Goal: Find specific page/section: Find specific page/section

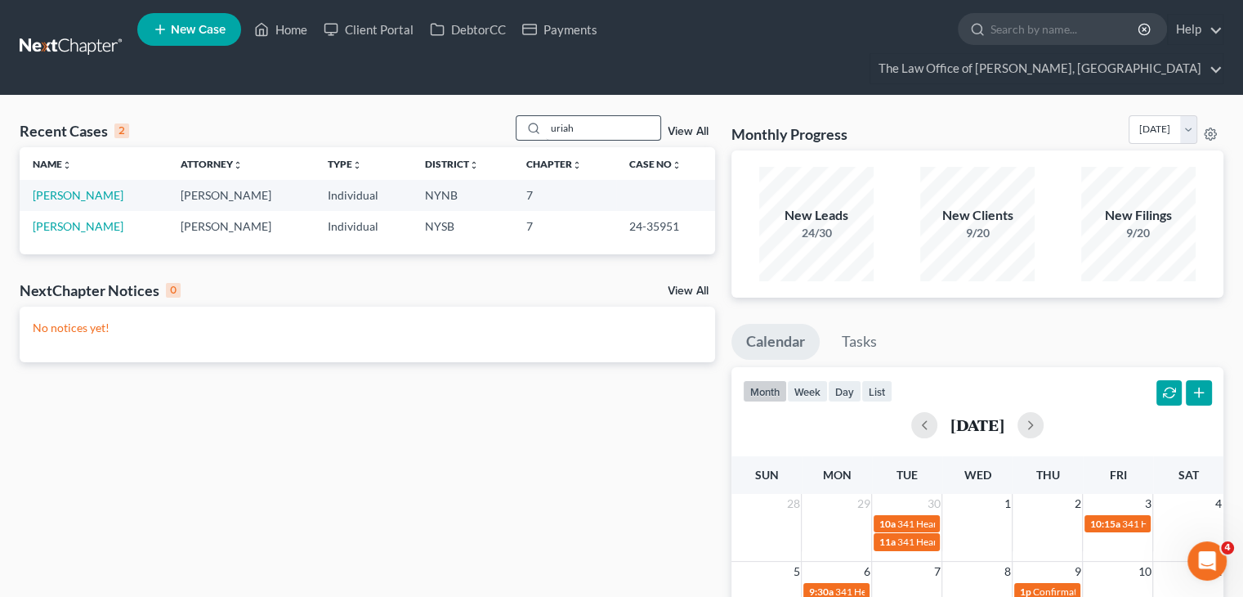
click at [624, 116] on input "uriah" at bounding box center [603, 128] width 114 height 24
click at [624, 116] on input "[PHONE_NUMBER]" at bounding box center [603, 128] width 114 height 24
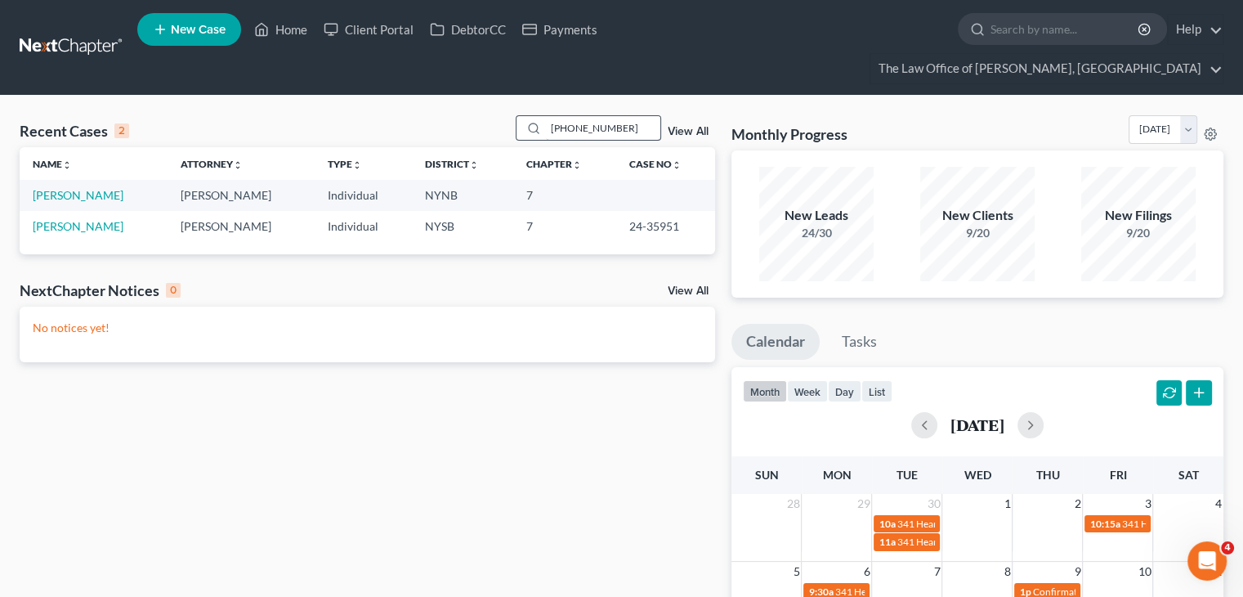
click at [624, 116] on input "[PHONE_NUMBER]" at bounding box center [603, 128] width 114 height 24
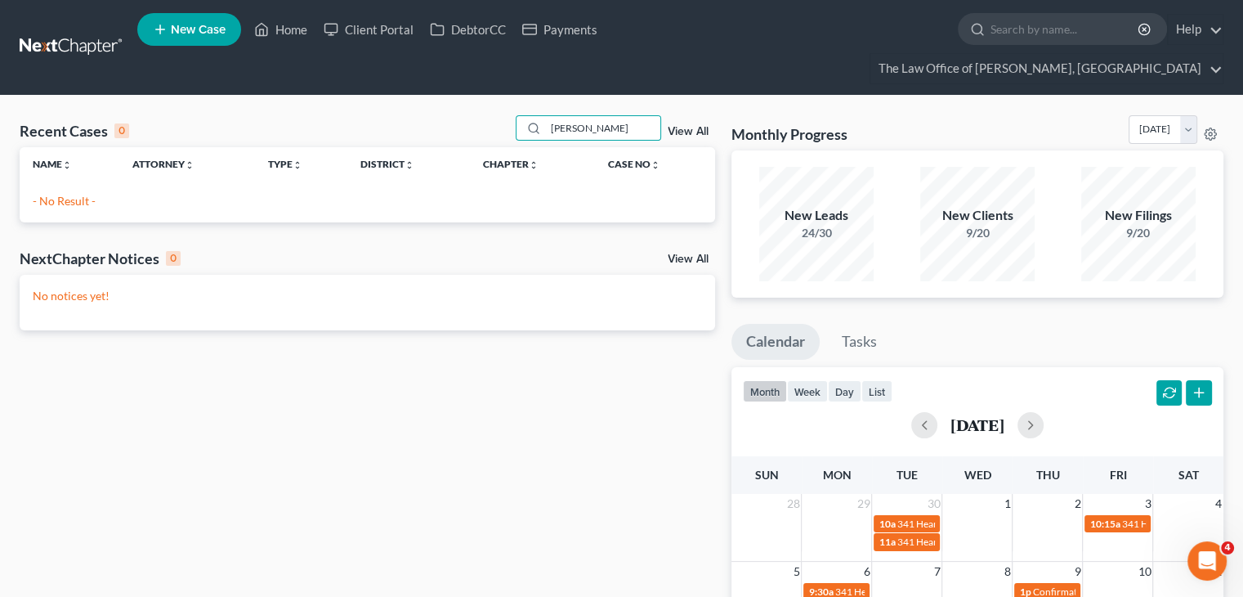
click at [624, 115] on div "Recent Cases 0 [PERSON_NAME] View All" at bounding box center [368, 131] width 696 height 32
click at [618, 116] on input "[PERSON_NAME]" at bounding box center [603, 128] width 114 height 24
click at [615, 116] on input "[PERSON_NAME]" at bounding box center [603, 128] width 114 height 24
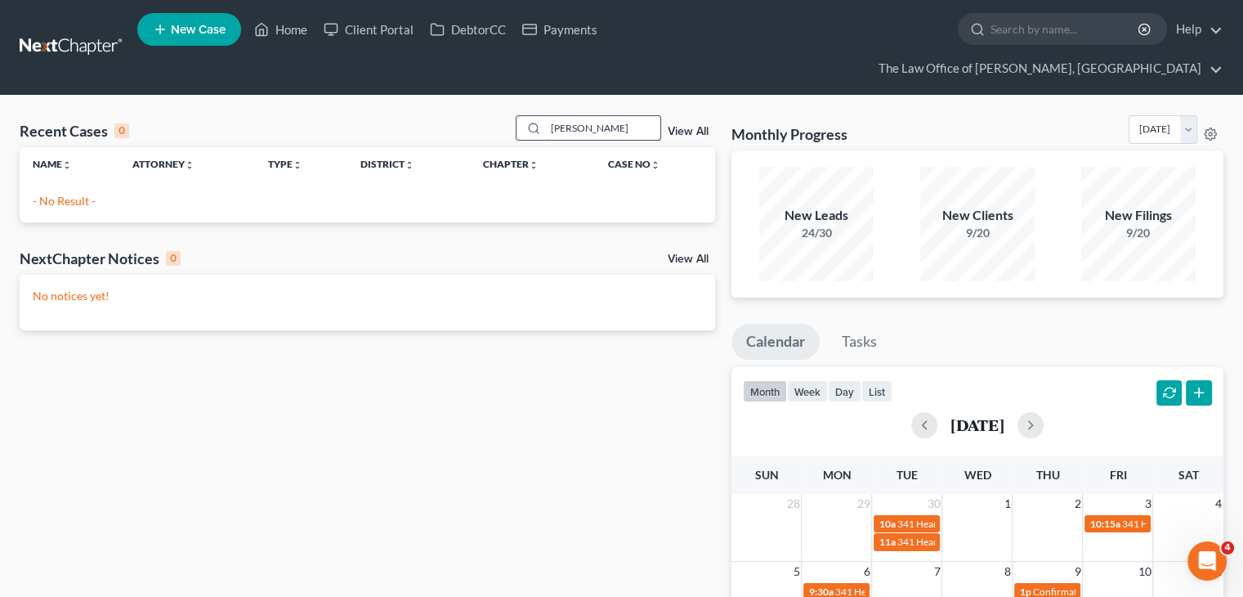
paste input "[PERSON_NAME]"
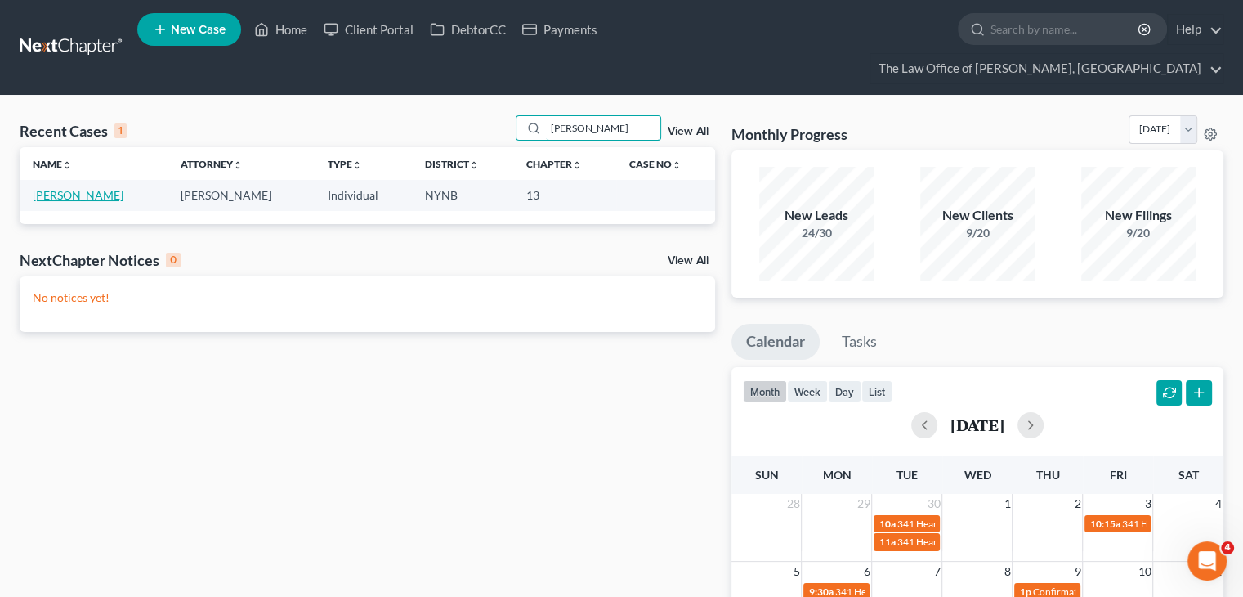
type input "[PERSON_NAME]"
click at [87, 188] on link "[PERSON_NAME]" at bounding box center [78, 195] width 91 height 14
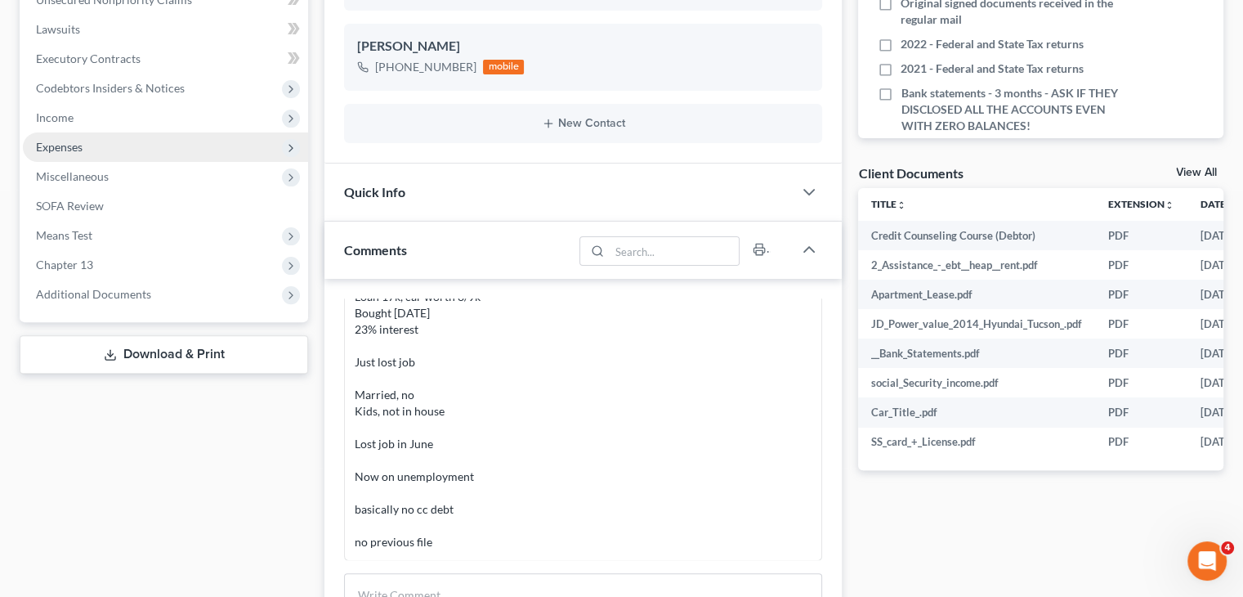
scroll to position [490, 0]
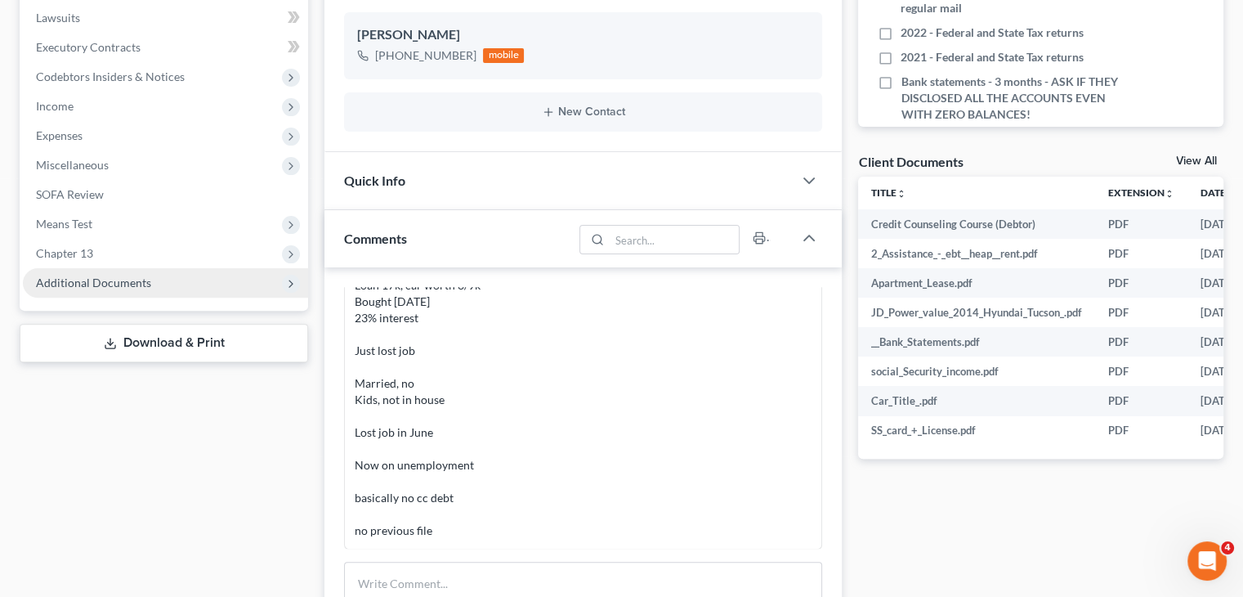
click at [126, 275] on span "Additional Documents" at bounding box center [93, 282] width 115 height 14
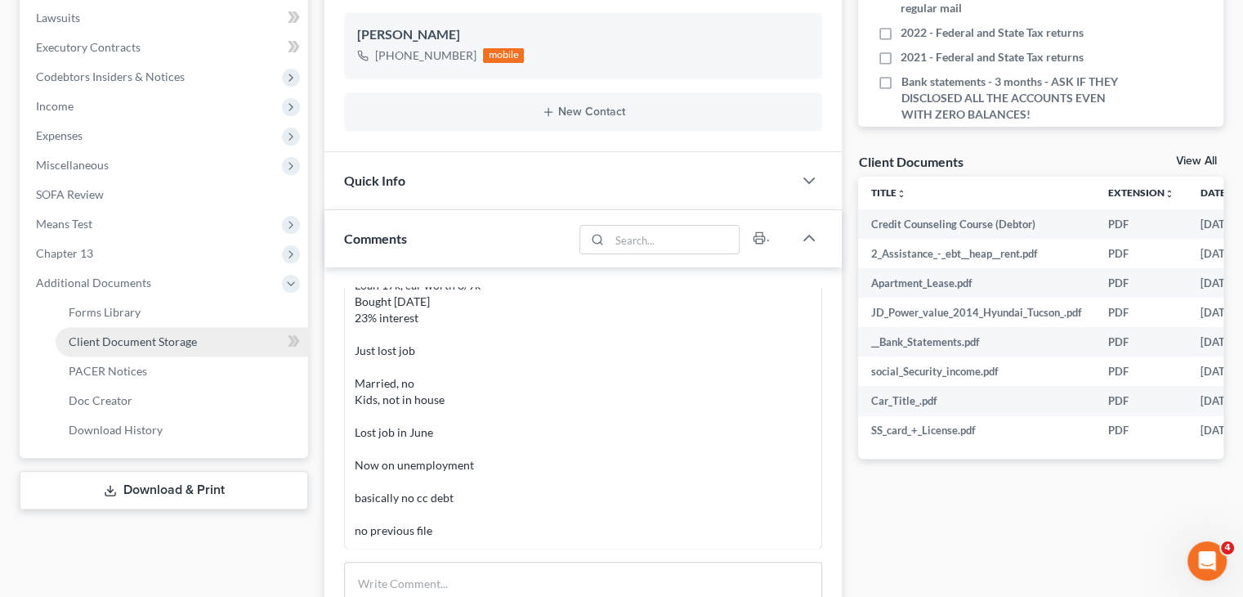
click at [248, 327] on link "Client Document Storage" at bounding box center [182, 341] width 253 height 29
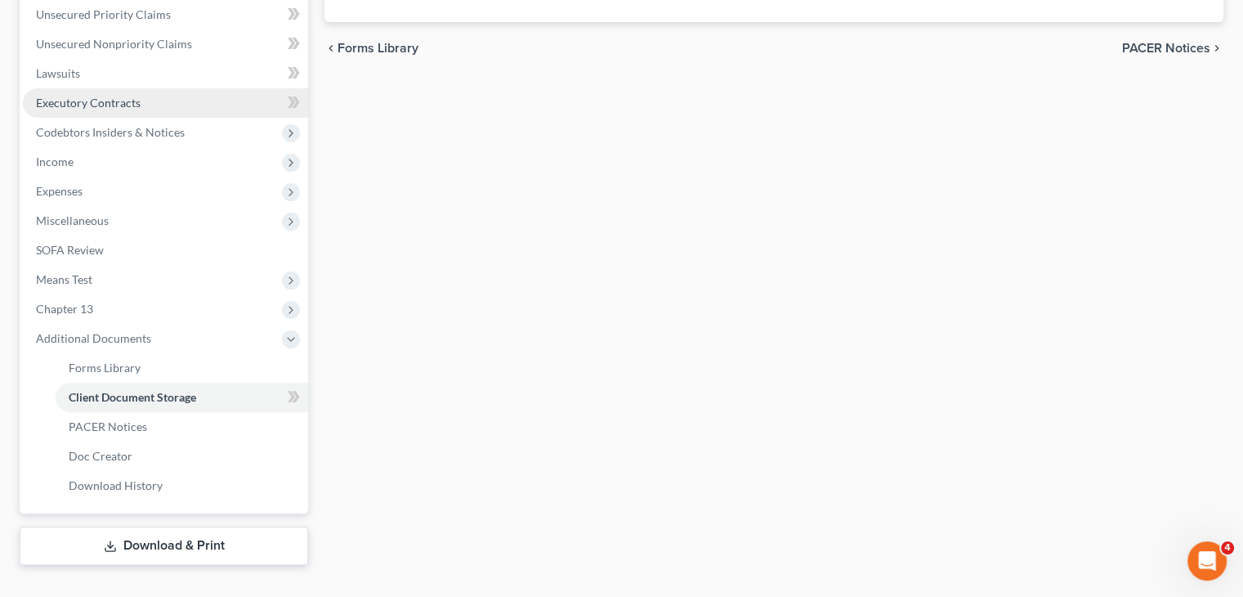
scroll to position [173, 0]
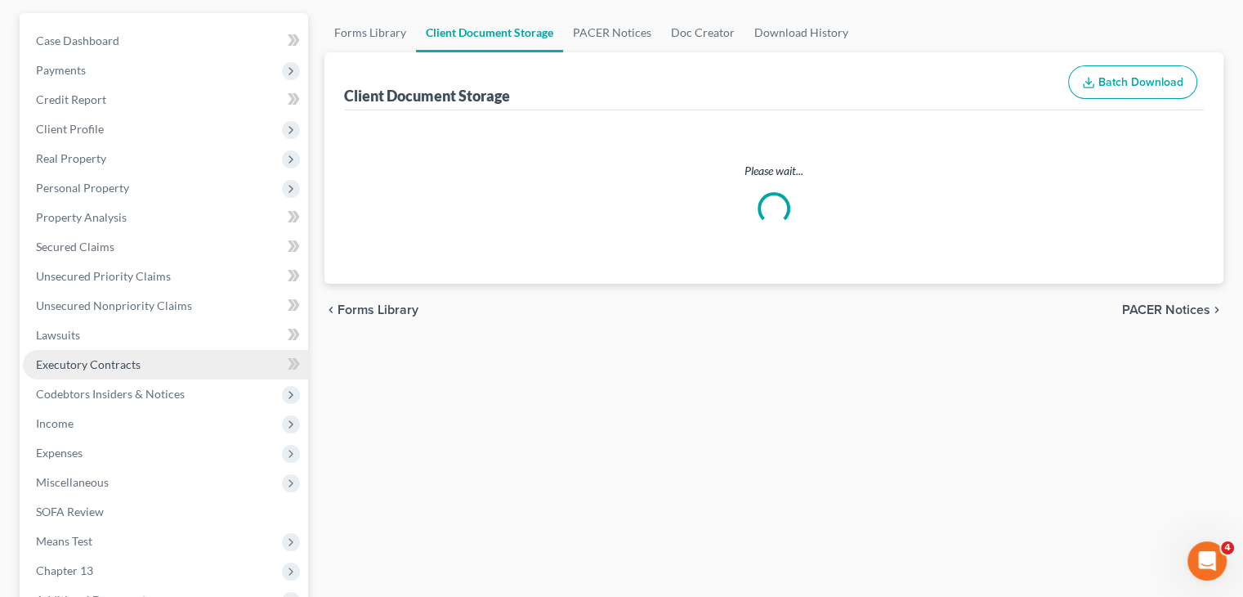
select select "1"
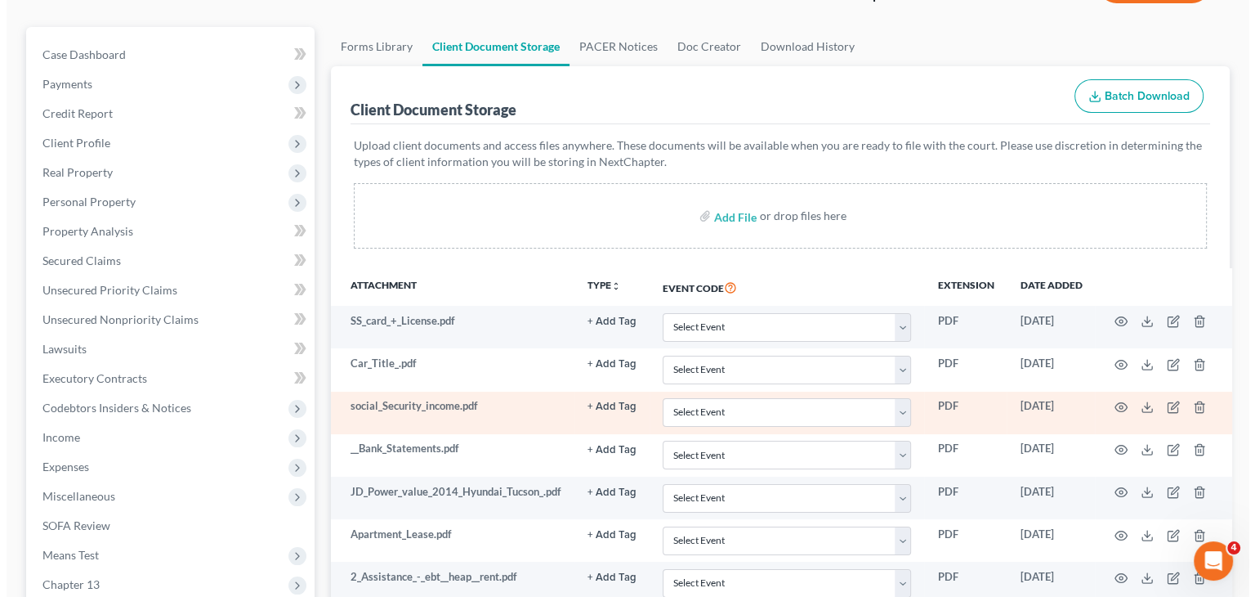
scroll to position [272, 0]
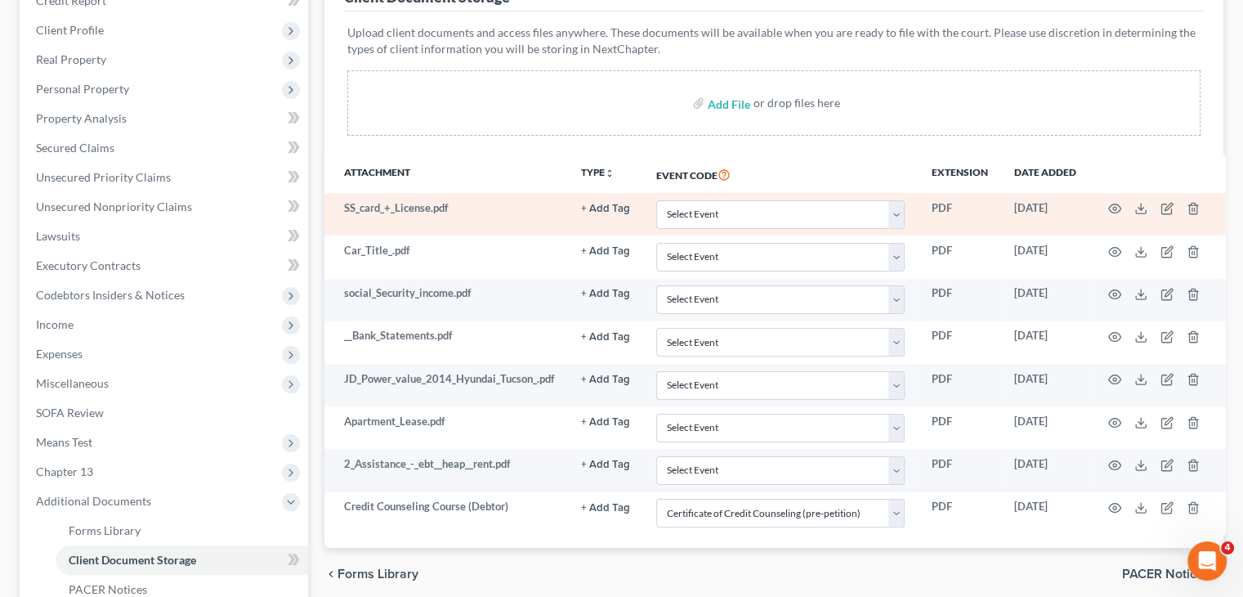
click at [1103, 193] on td at bounding box center [1157, 214] width 137 height 43
click at [1109, 202] on icon "button" at bounding box center [1114, 208] width 13 height 13
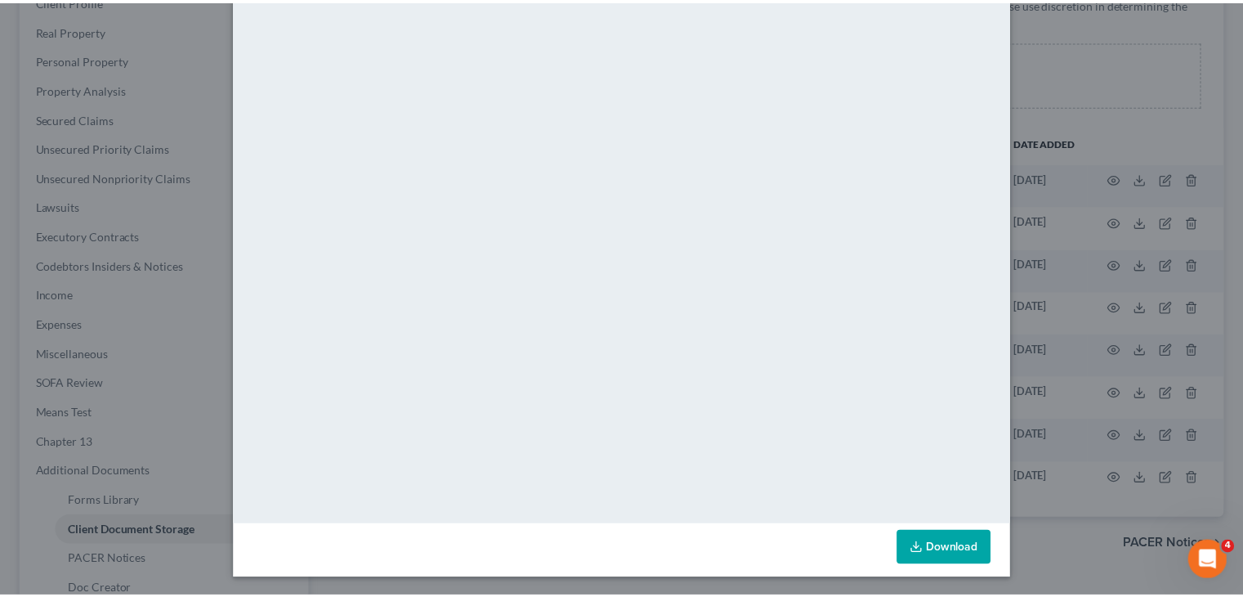
scroll to position [87, 0]
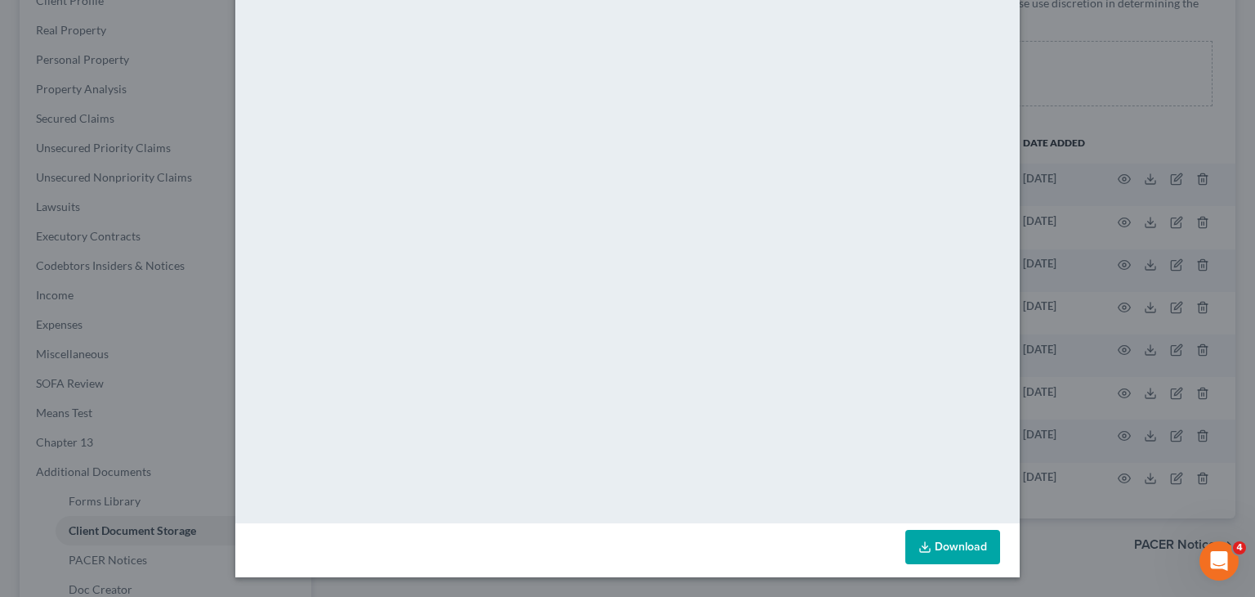
click at [1072, 74] on div "Attachment Preview: SS_card_+_License.pdf [DATE] × <object ng-attr-data='[URL][…" at bounding box center [627, 298] width 1255 height 597
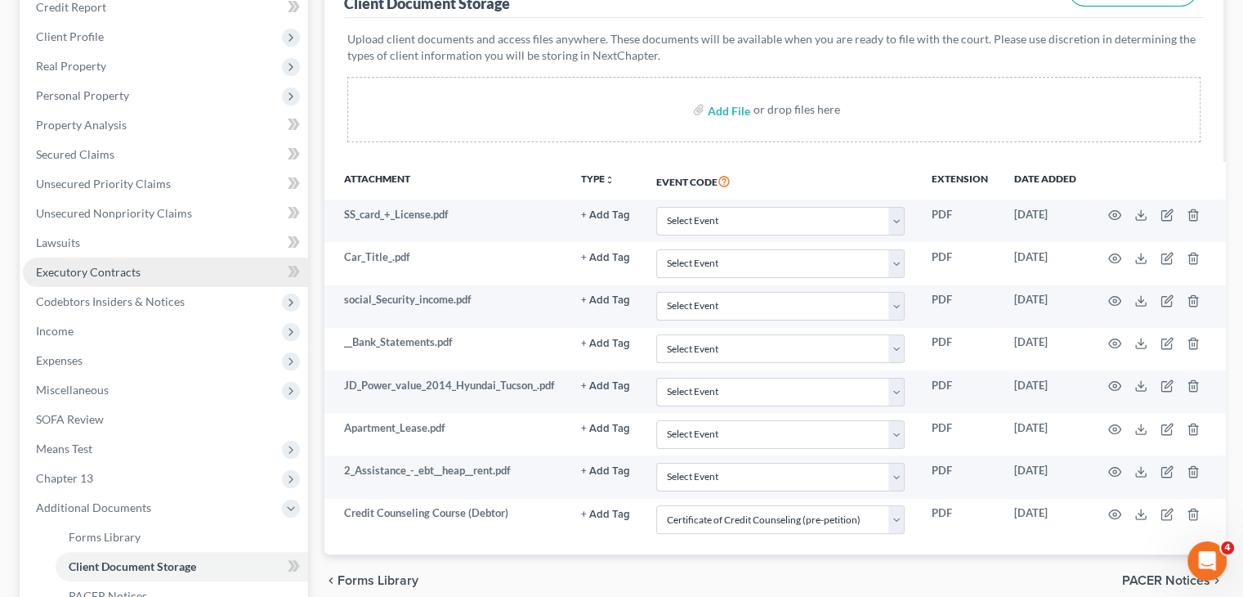
scroll to position [272, 0]
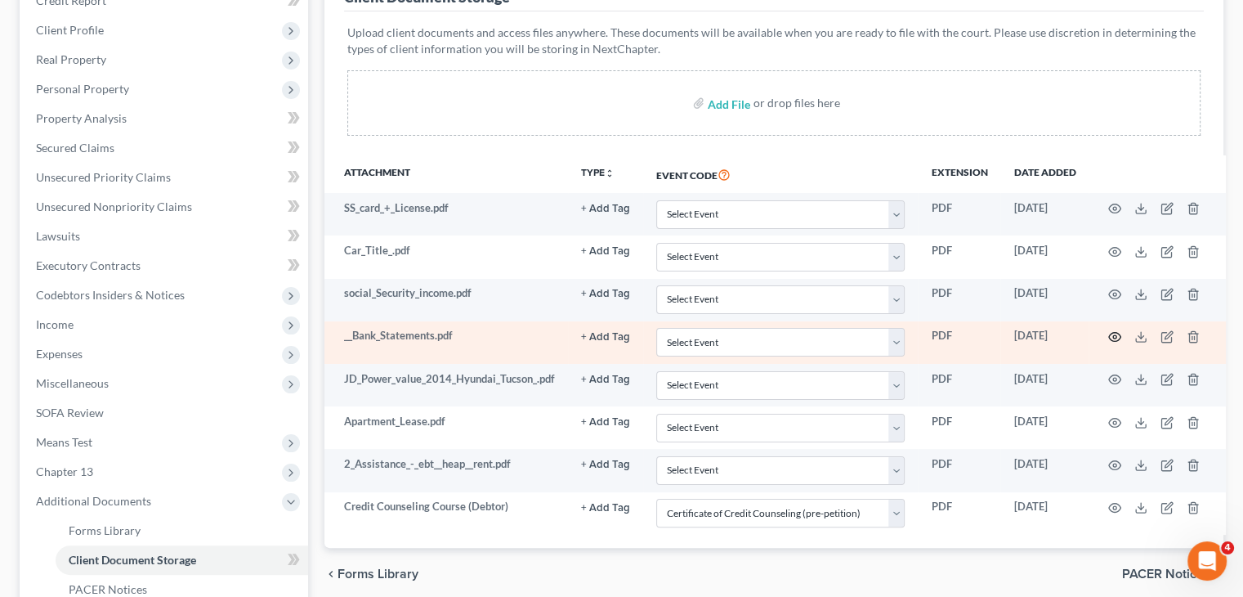
click at [1112, 330] on icon "button" at bounding box center [1114, 336] width 13 height 13
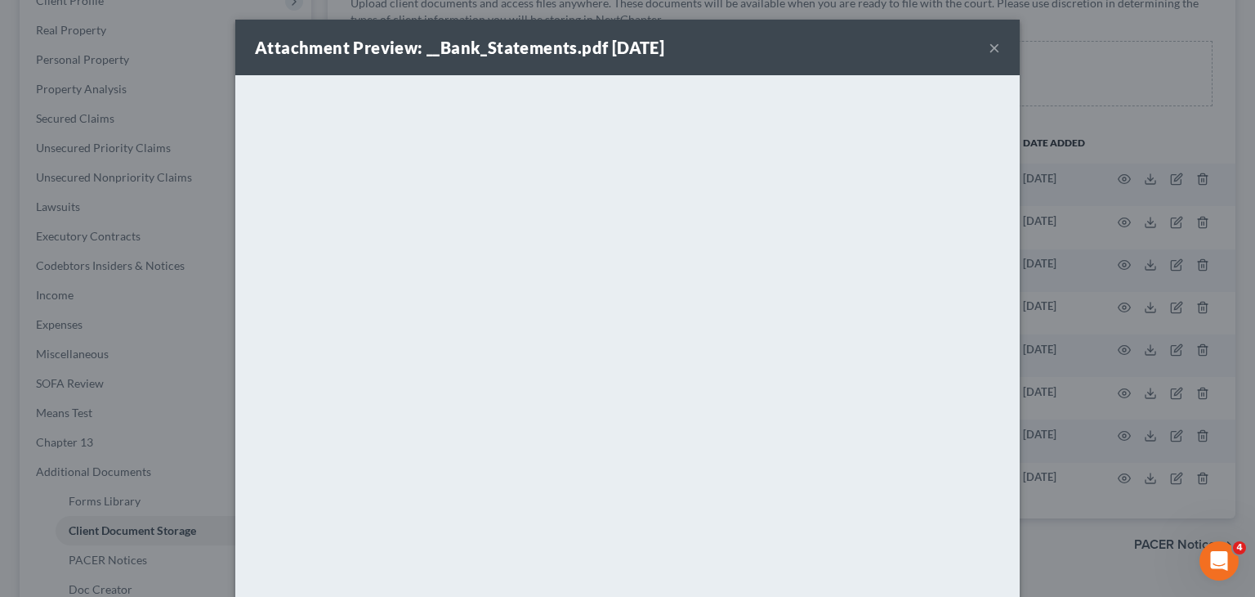
click at [994, 48] on button "×" at bounding box center [994, 48] width 11 height 20
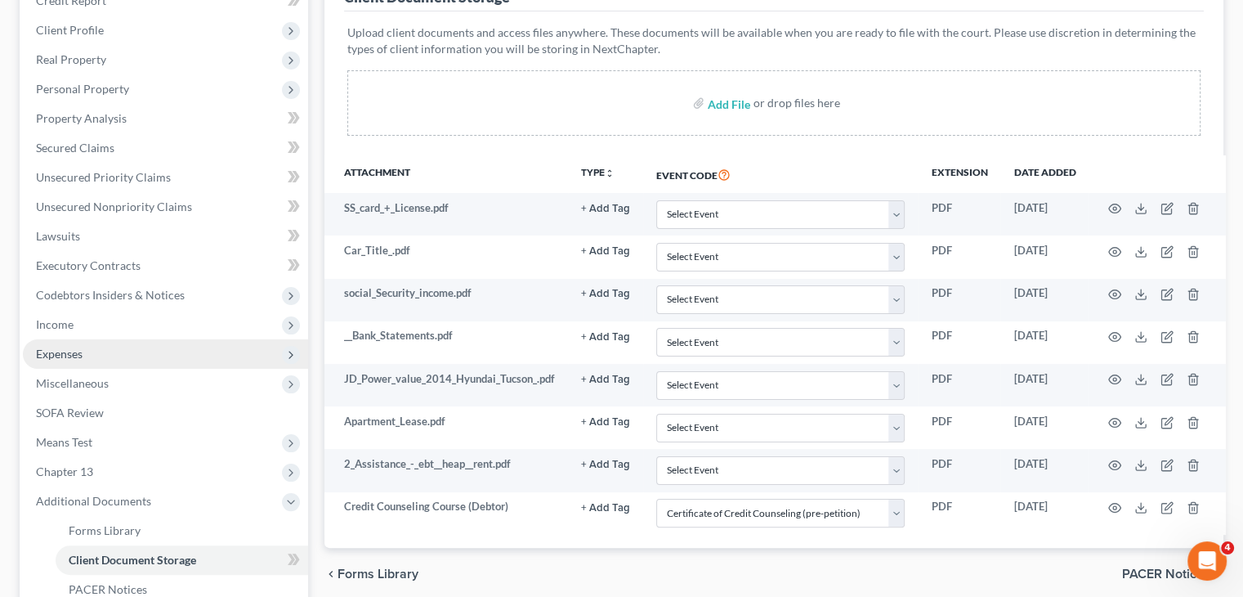
click at [134, 339] on span "Expenses" at bounding box center [165, 353] width 285 height 29
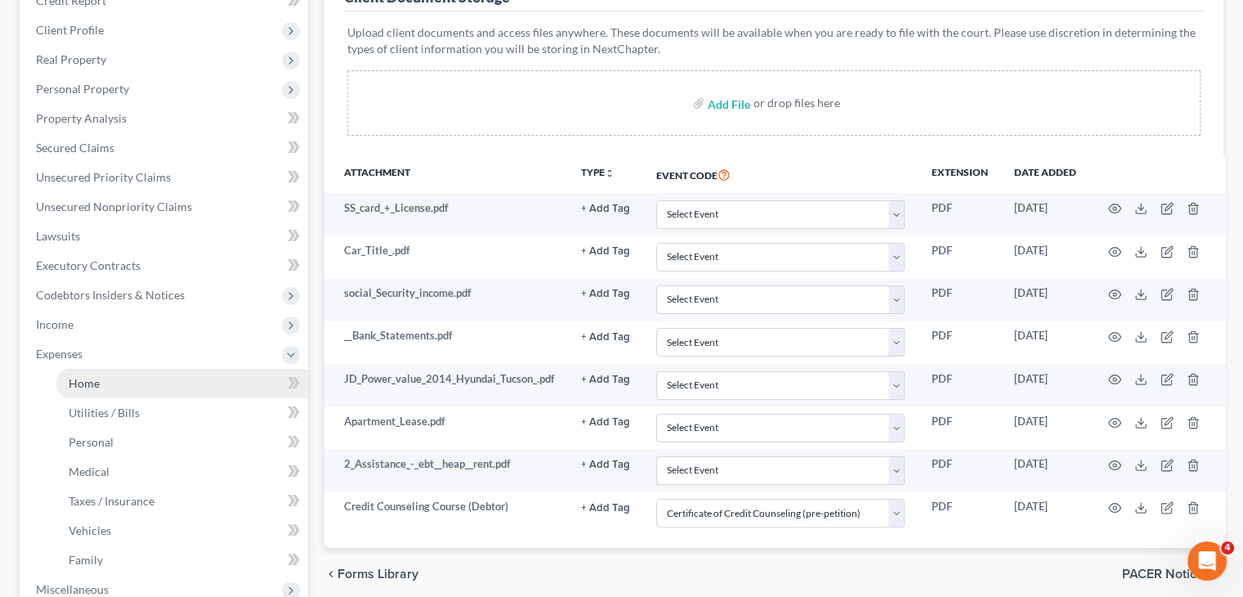
click at [179, 369] on link "Home" at bounding box center [182, 383] width 253 height 29
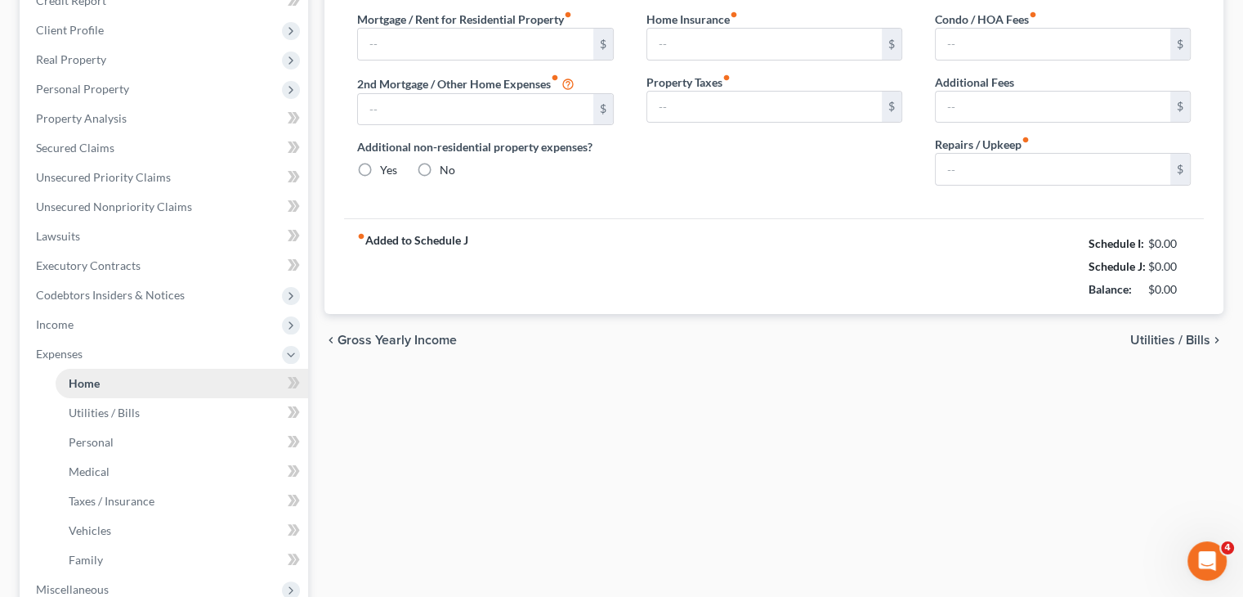
scroll to position [120, 0]
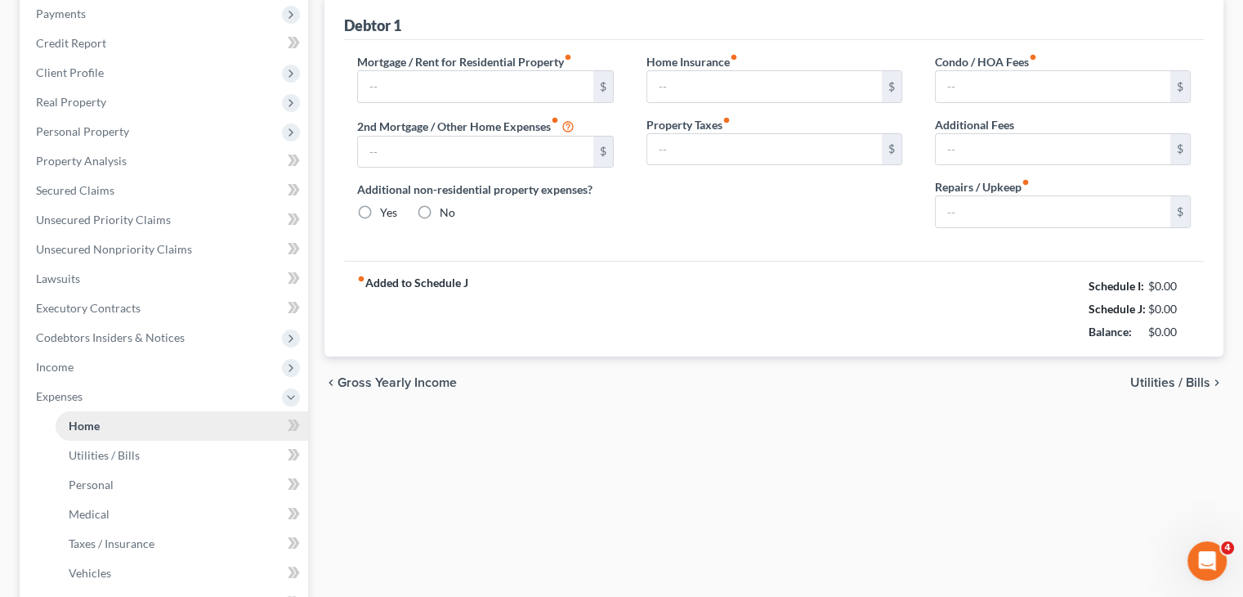
radio input "true"
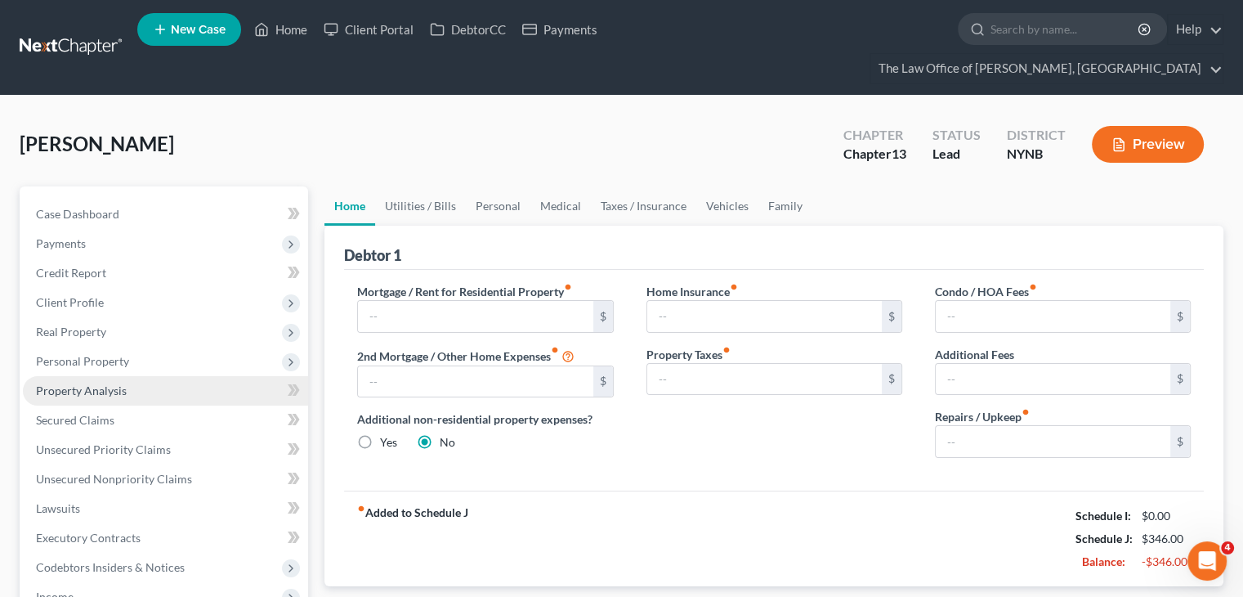
scroll to position [0, 0]
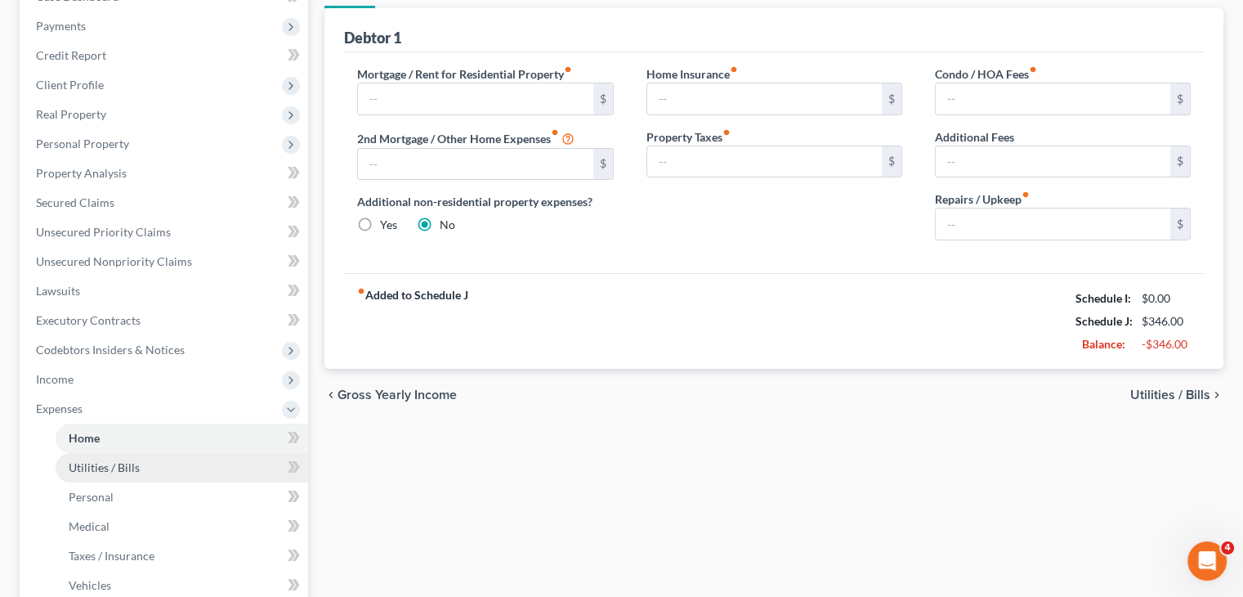
click at [132, 453] on link "Utilities / Bills" at bounding box center [182, 467] width 253 height 29
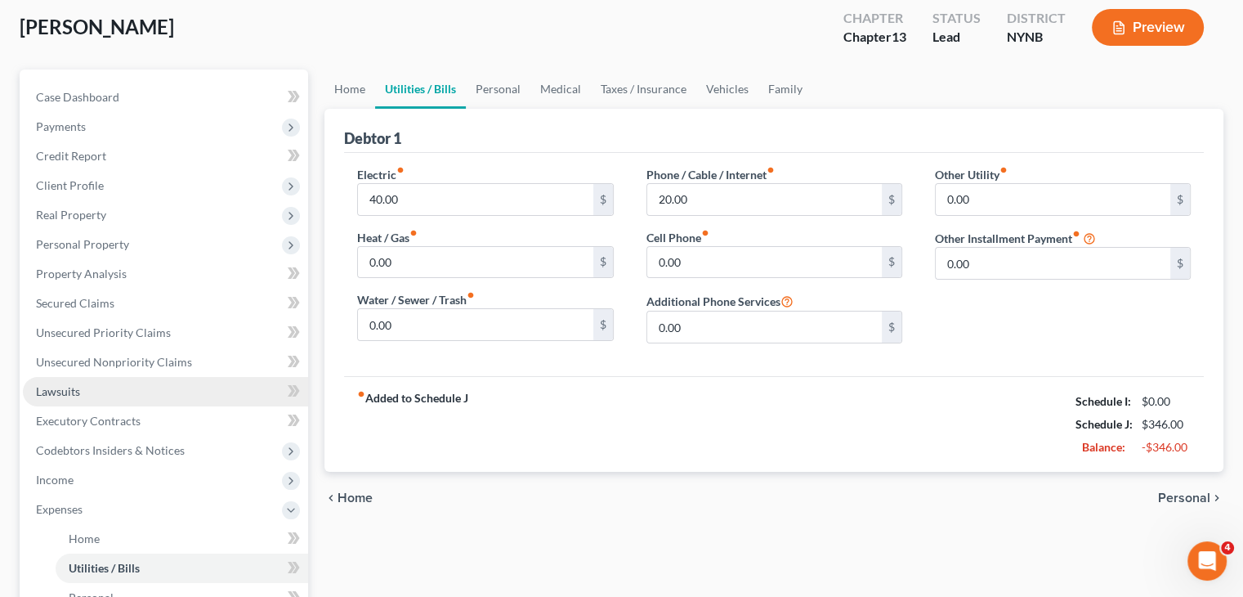
scroll to position [217, 0]
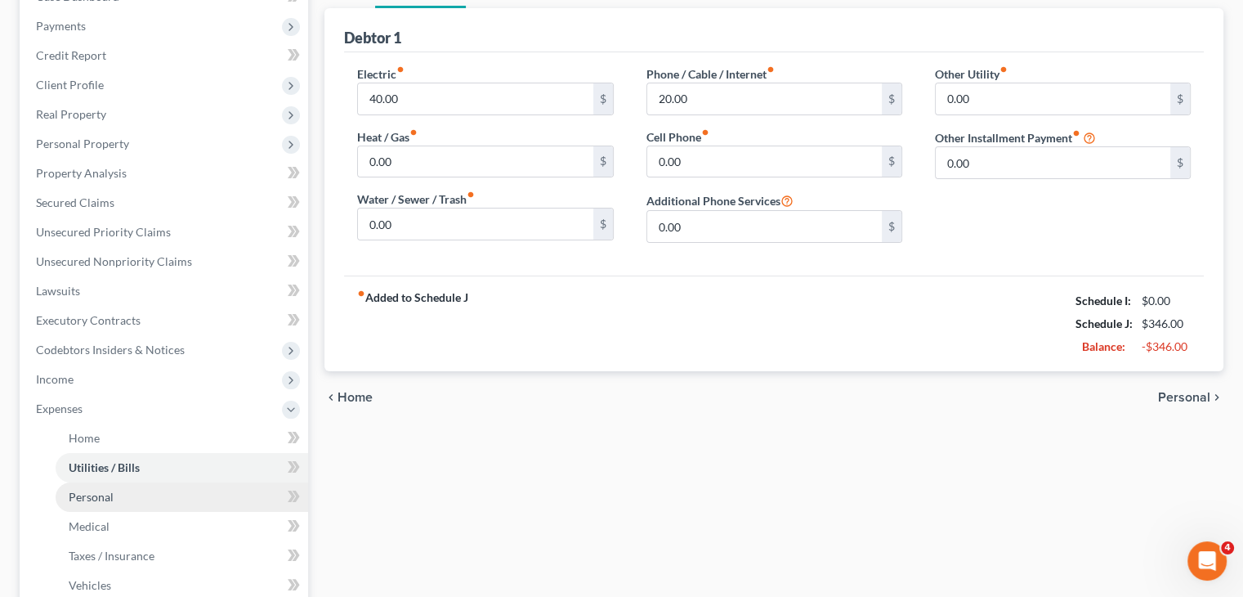
click at [144, 482] on link "Personal" at bounding box center [182, 496] width 253 height 29
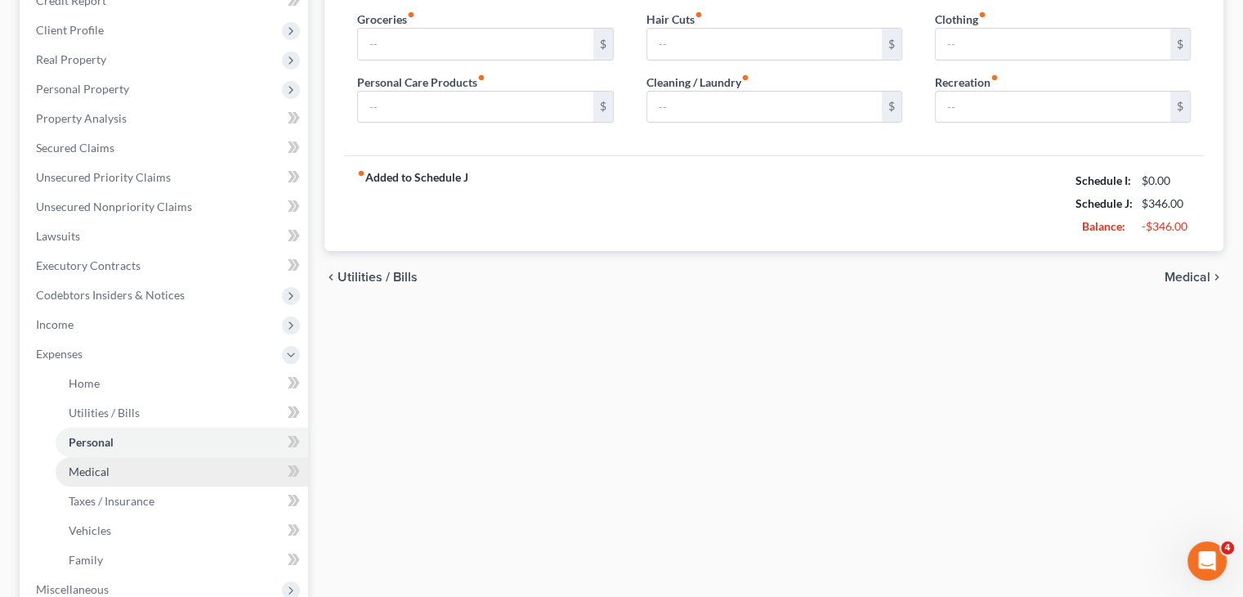
click at [146, 457] on link "Medical" at bounding box center [182, 471] width 253 height 29
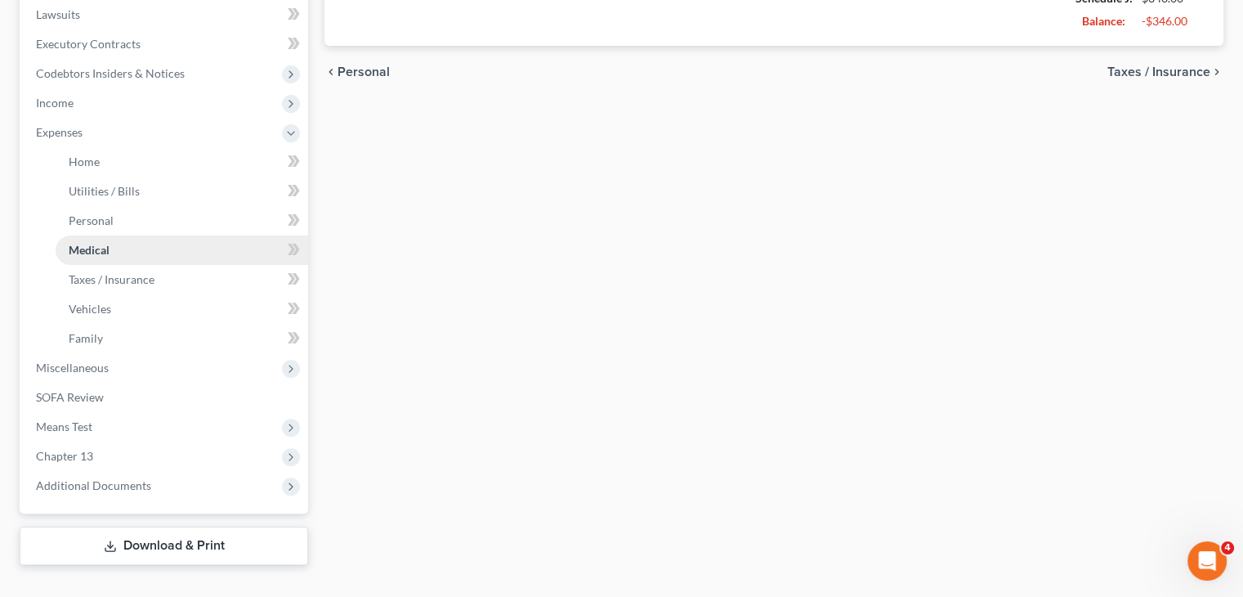
scroll to position [167, 0]
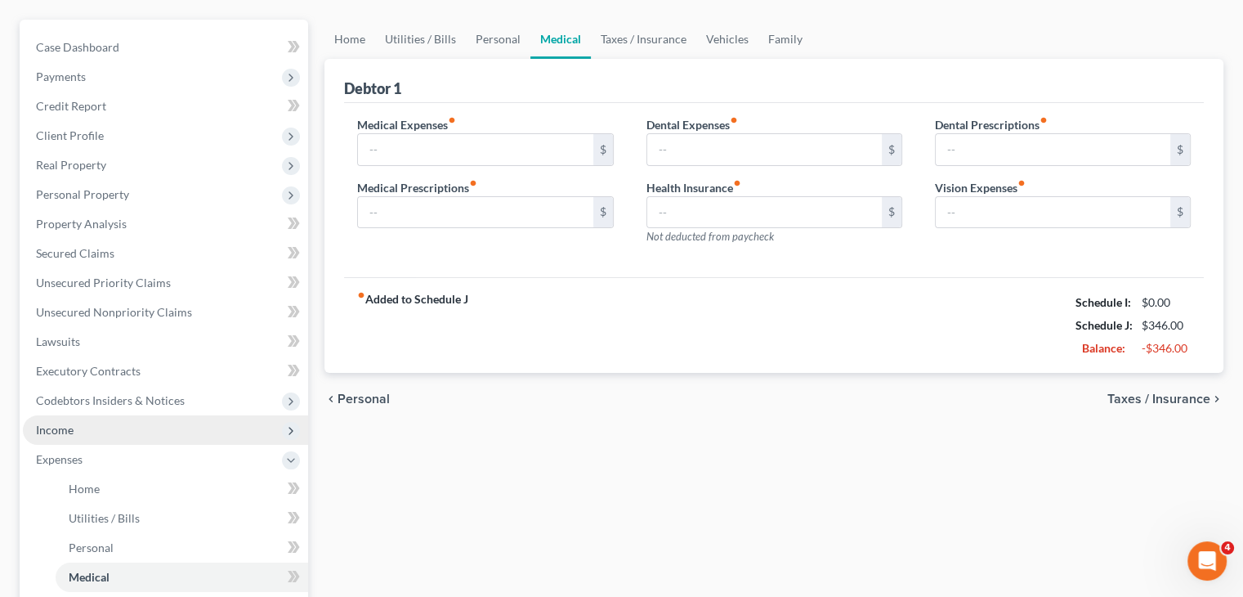
click at [153, 415] on span "Income" at bounding box center [165, 429] width 285 height 29
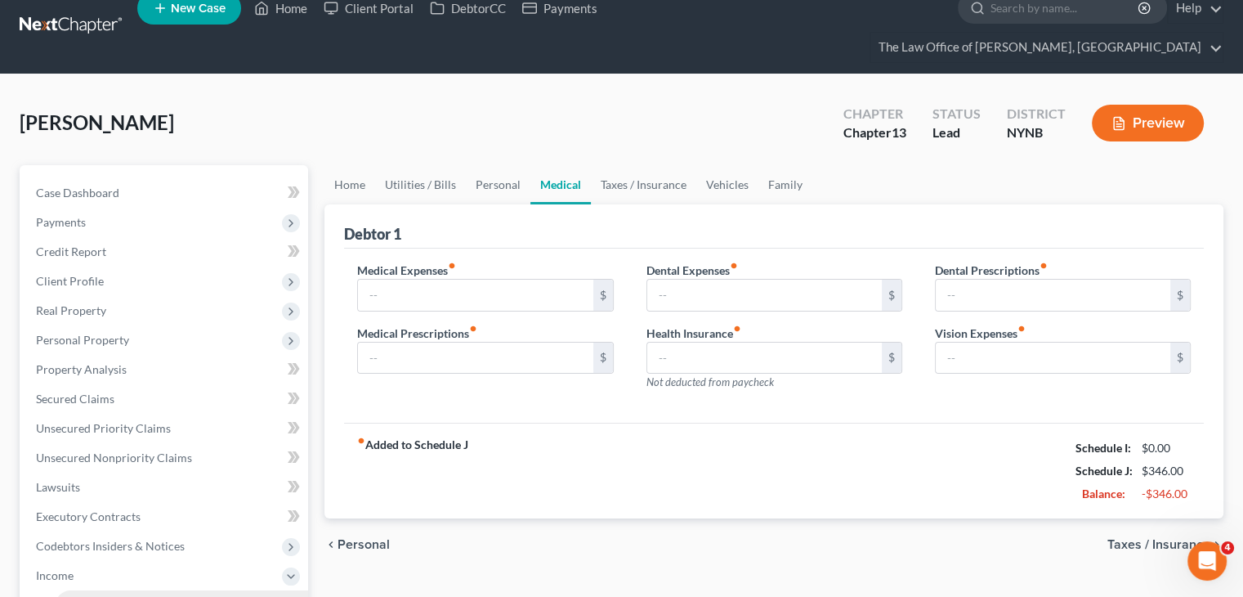
scroll to position [0, 0]
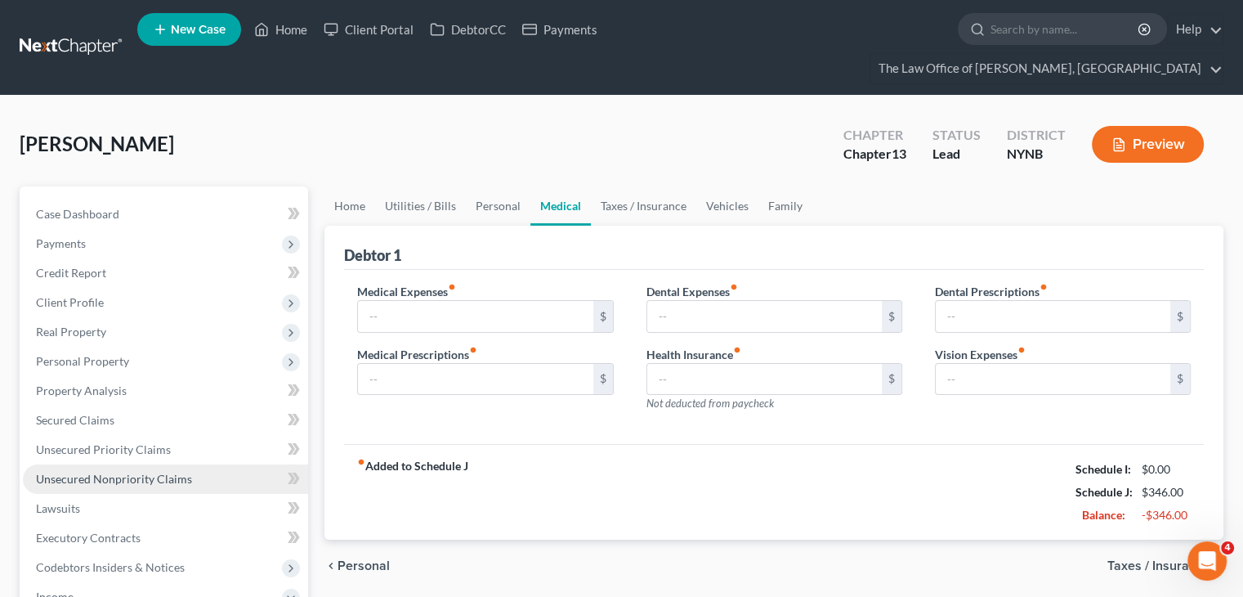
click at [144, 472] on span "Unsecured Nonpriority Claims" at bounding box center [114, 479] width 156 height 14
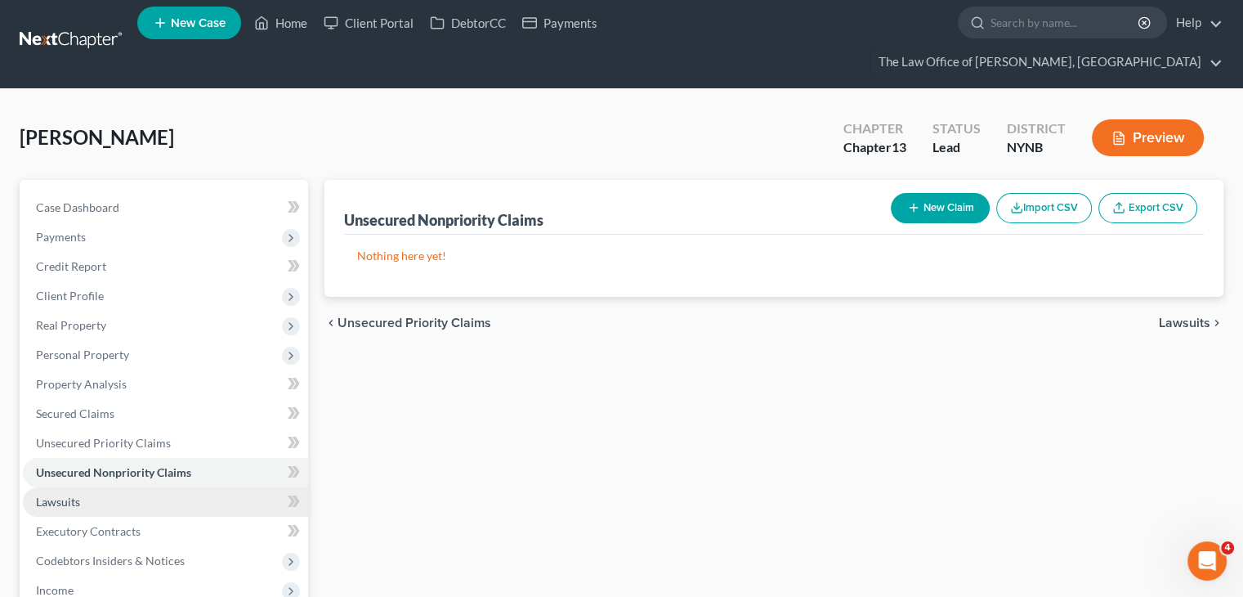
scroll to position [109, 0]
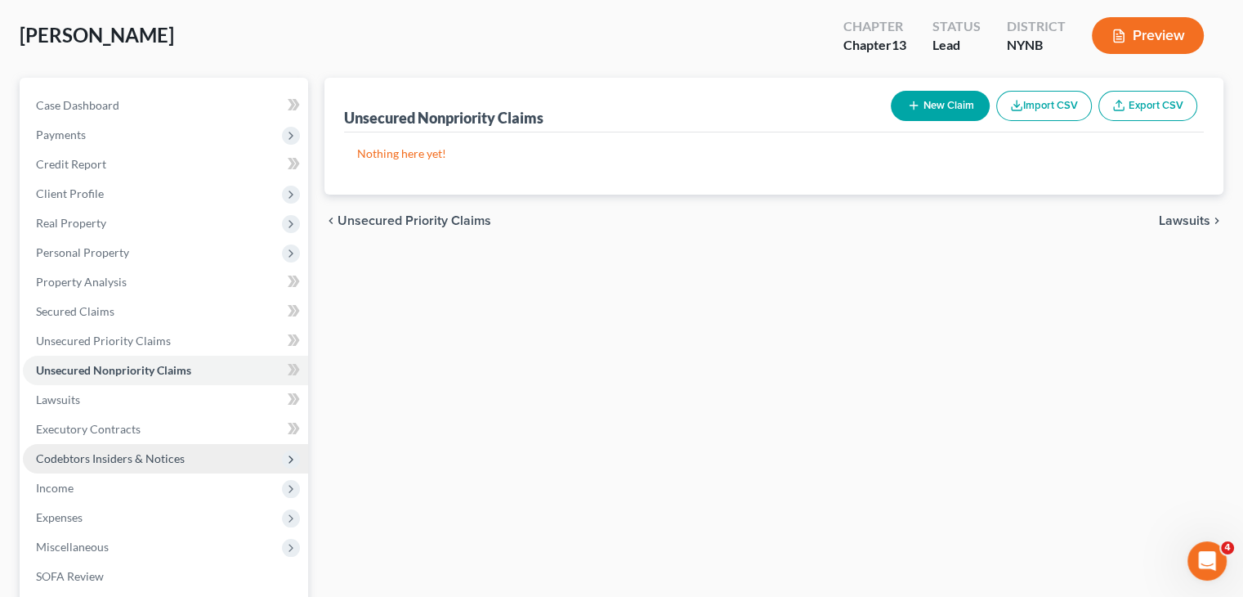
click at [178, 444] on span "Codebtors Insiders & Notices" at bounding box center [165, 458] width 285 height 29
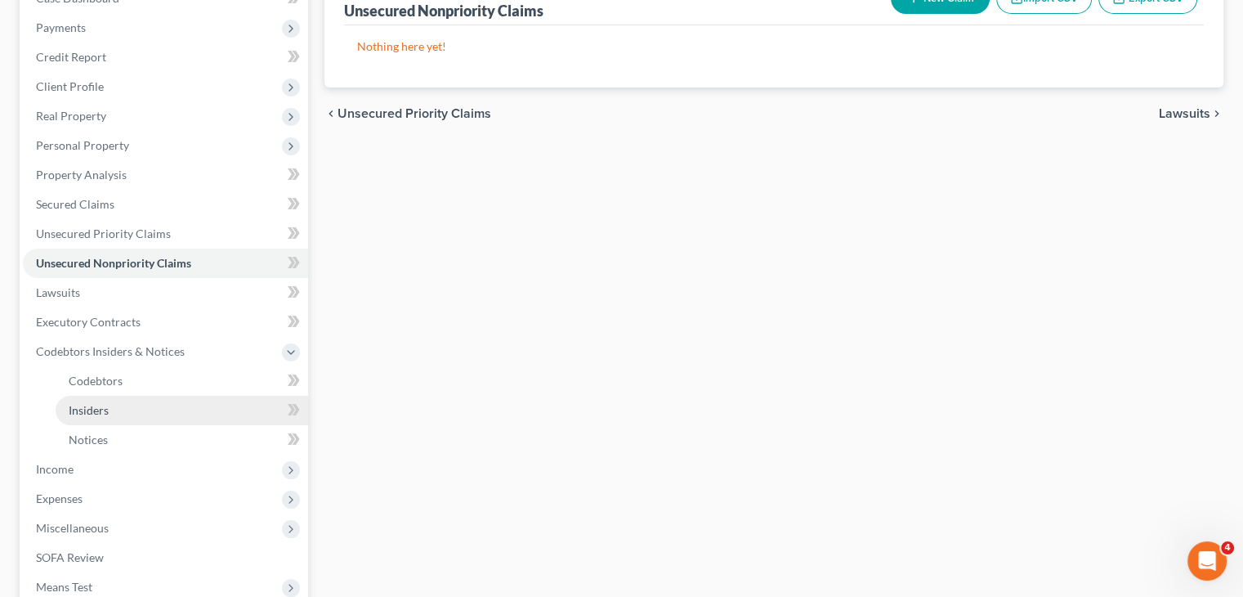
scroll to position [217, 0]
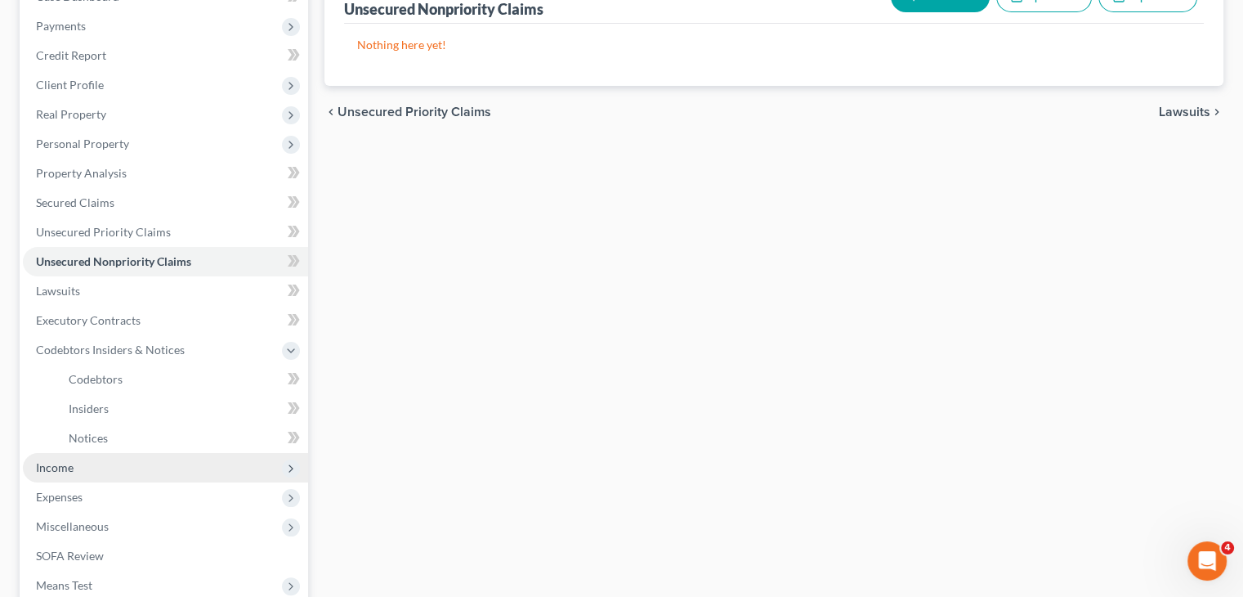
click at [172, 453] on span "Income" at bounding box center [165, 467] width 285 height 29
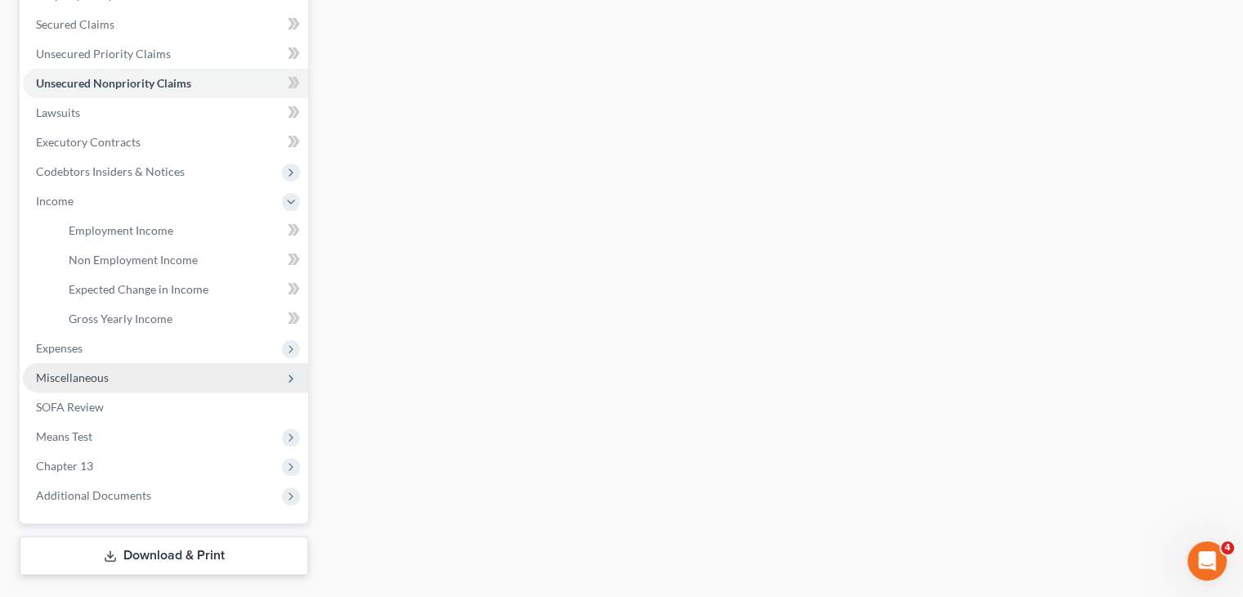
scroll to position [405, 0]
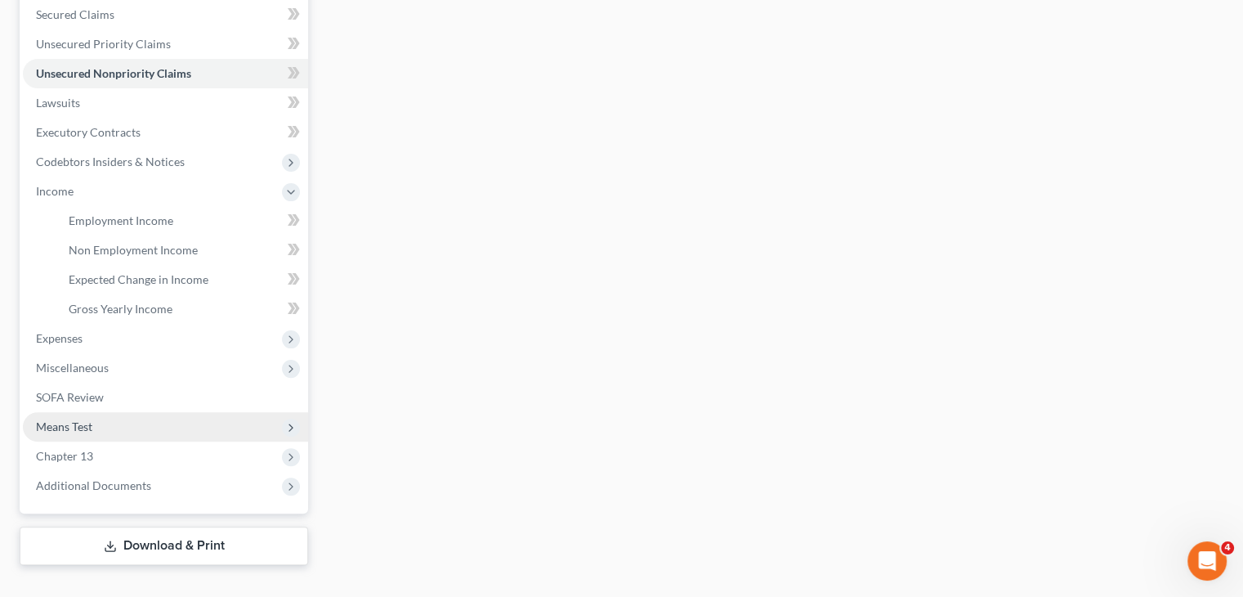
click at [175, 412] on span "Means Test" at bounding box center [165, 426] width 285 height 29
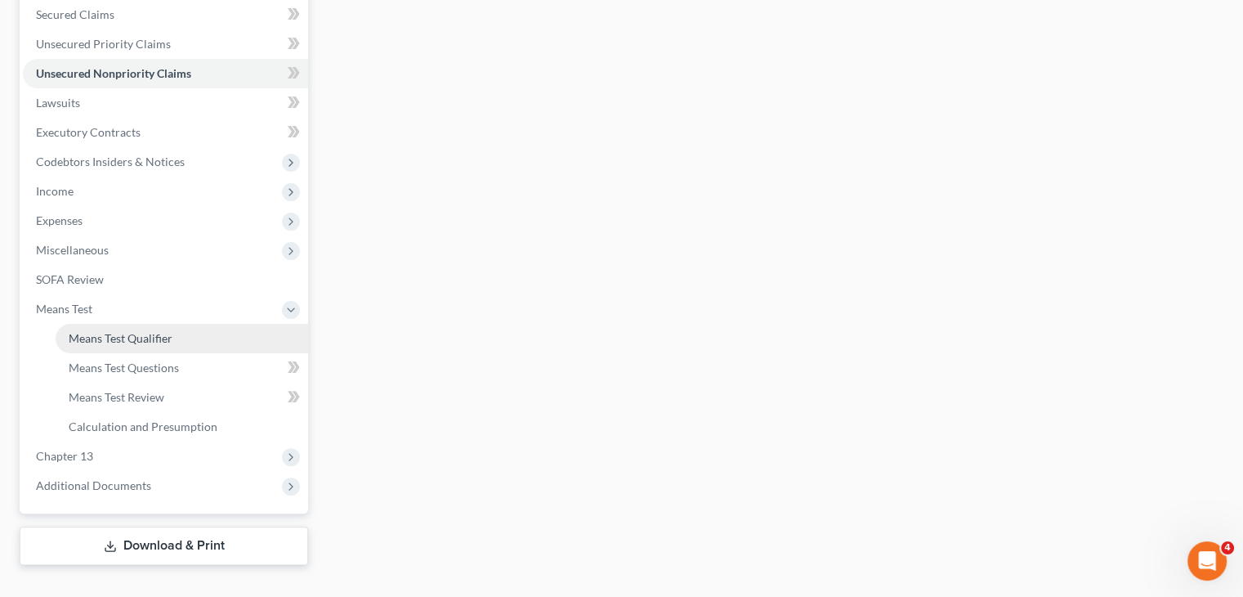
click at [167, 331] on span "Means Test Qualifier" at bounding box center [121, 338] width 104 height 14
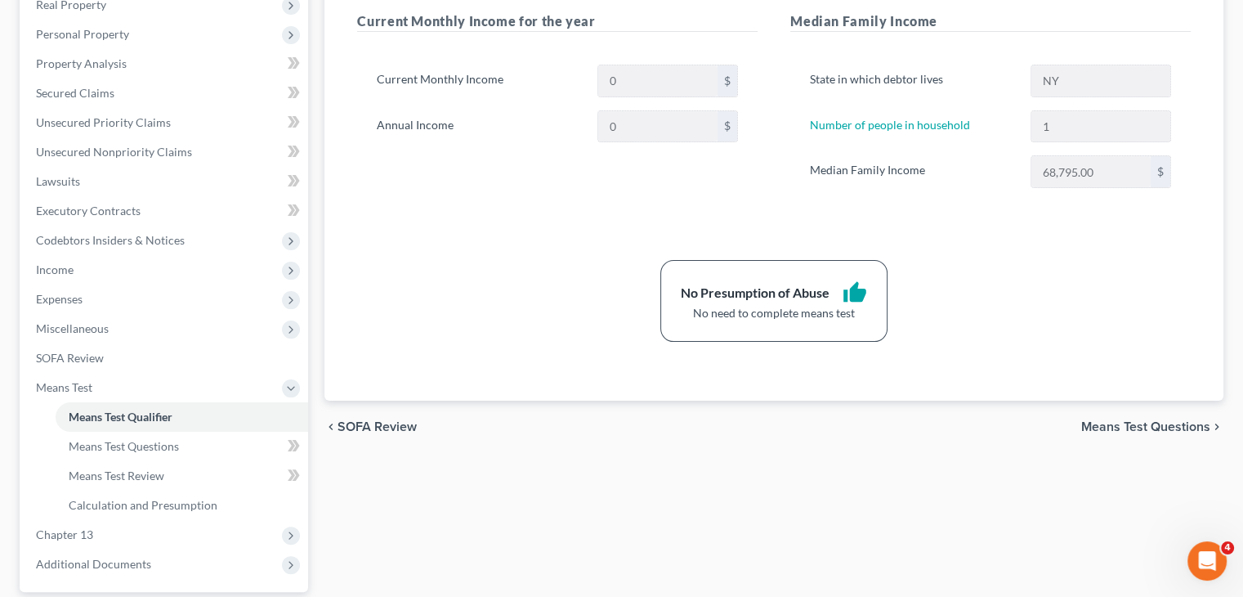
scroll to position [405, 0]
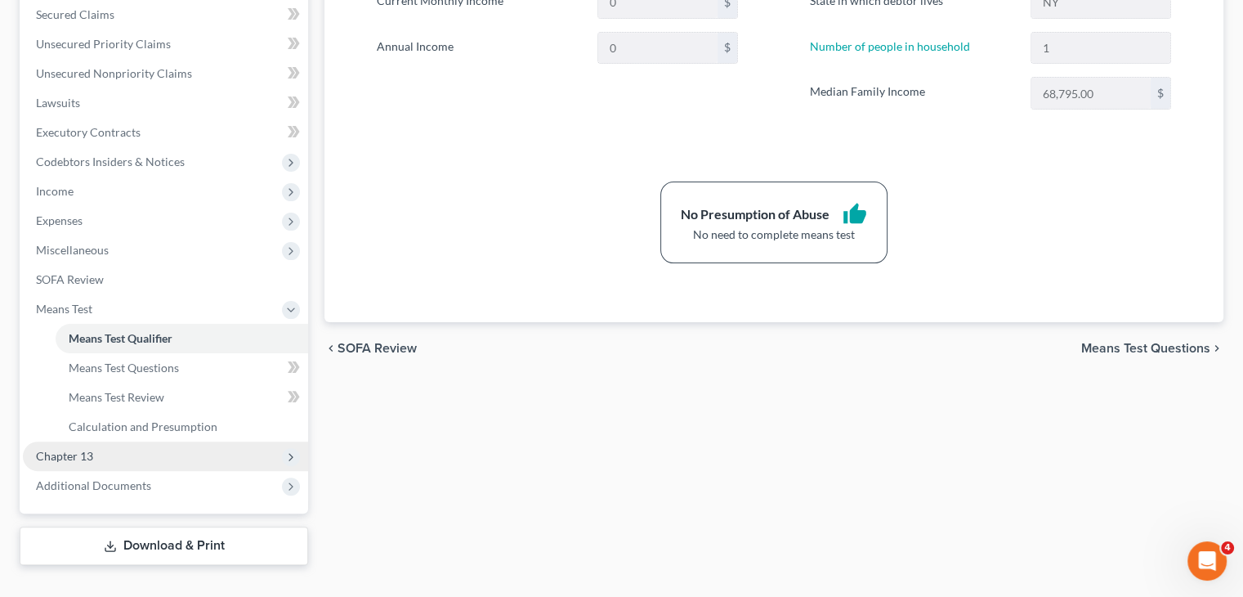
click at [178, 441] on span "Chapter 13" at bounding box center [165, 455] width 285 height 29
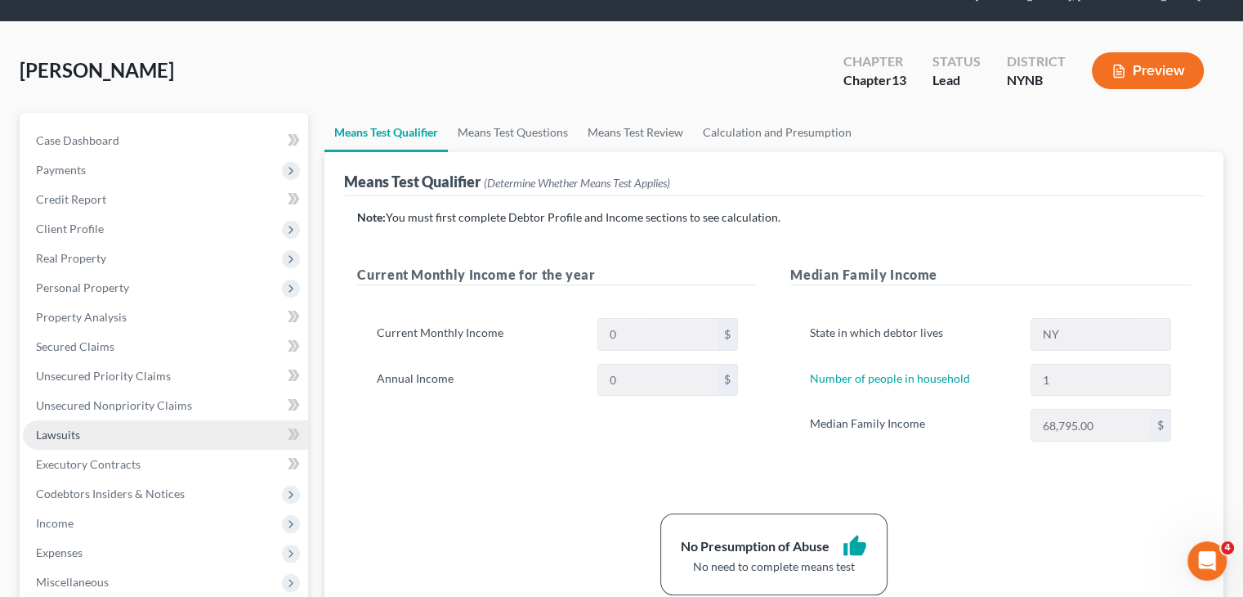
scroll to position [0, 0]
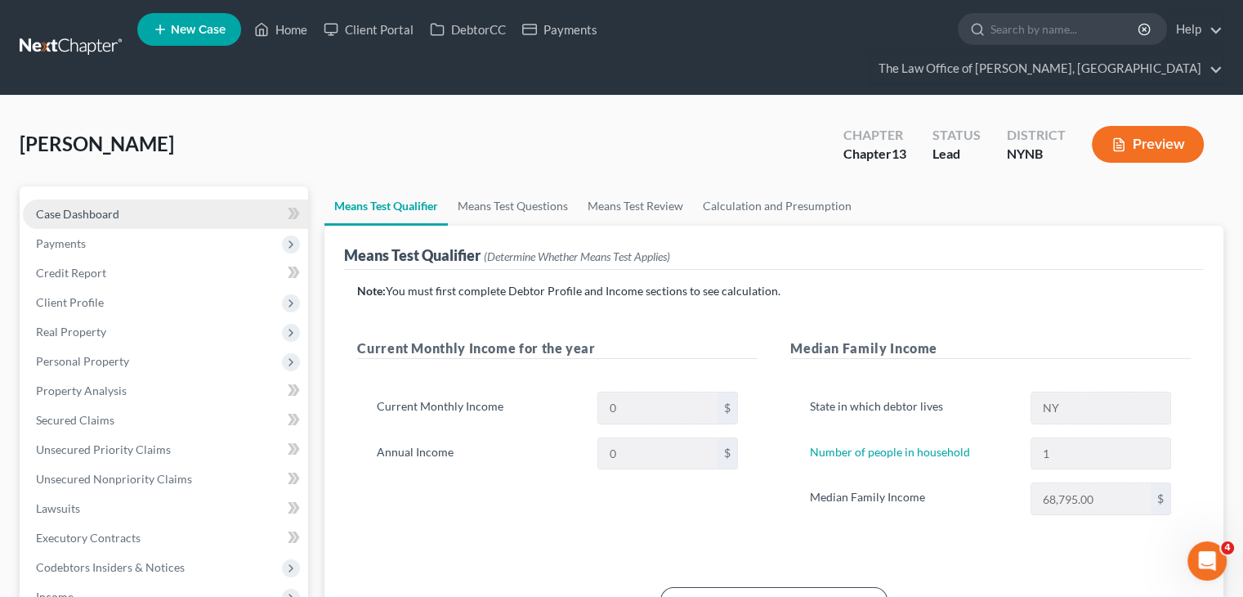
click at [199, 199] on link "Case Dashboard" at bounding box center [165, 213] width 285 height 29
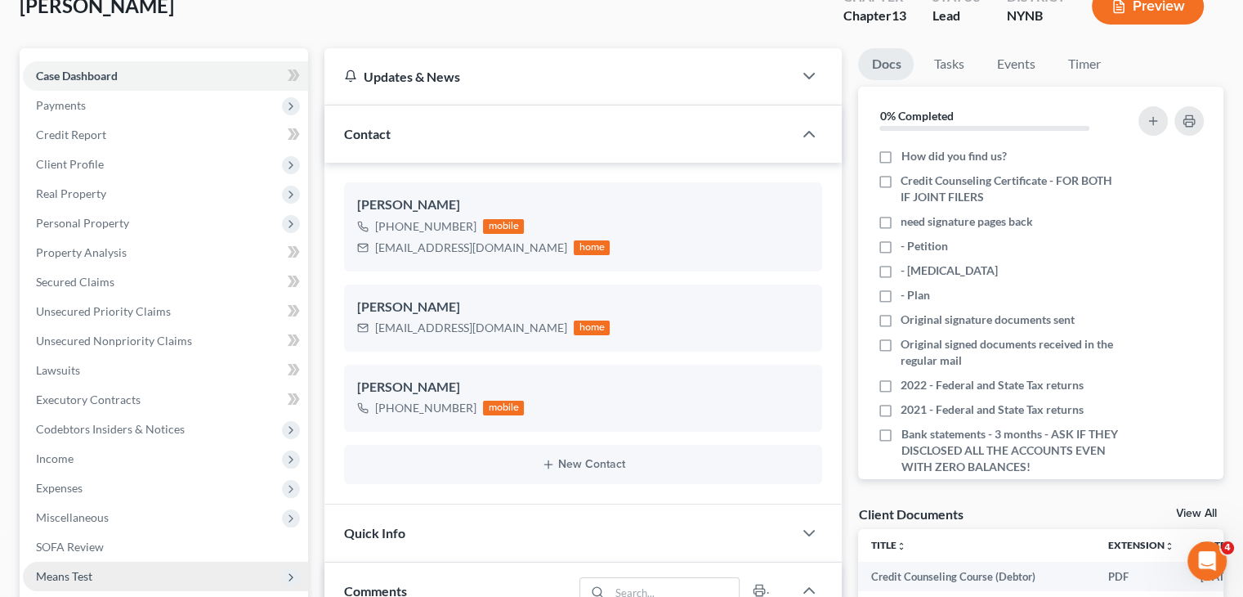
scroll to position [217, 0]
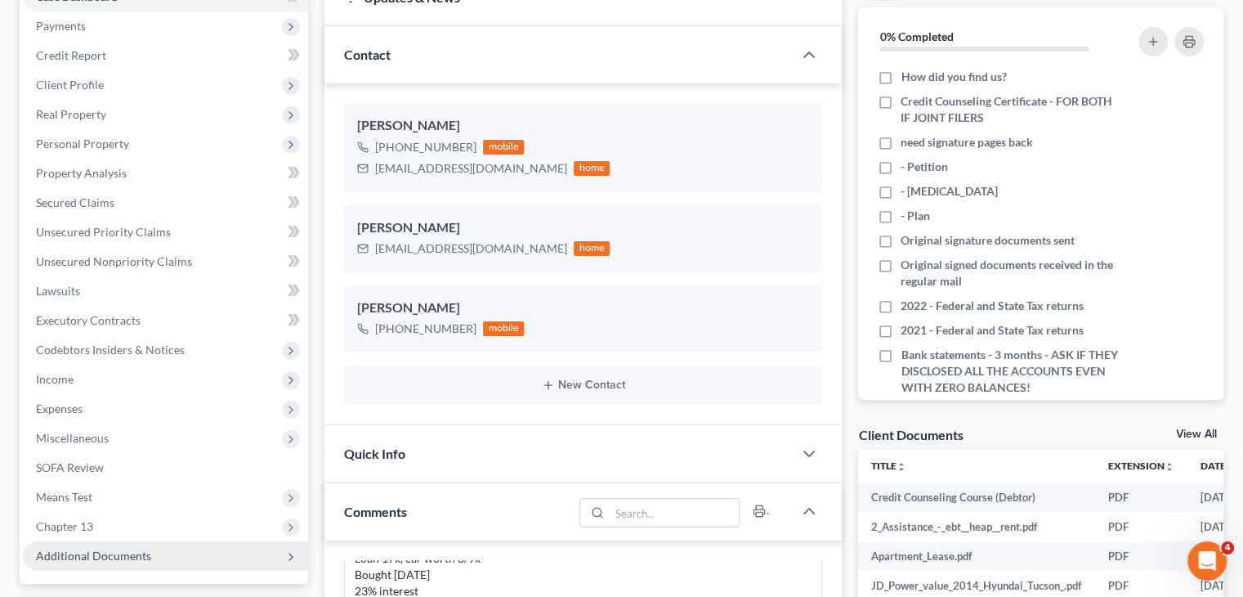
click at [148, 541] on span "Additional Documents" at bounding box center [165, 555] width 285 height 29
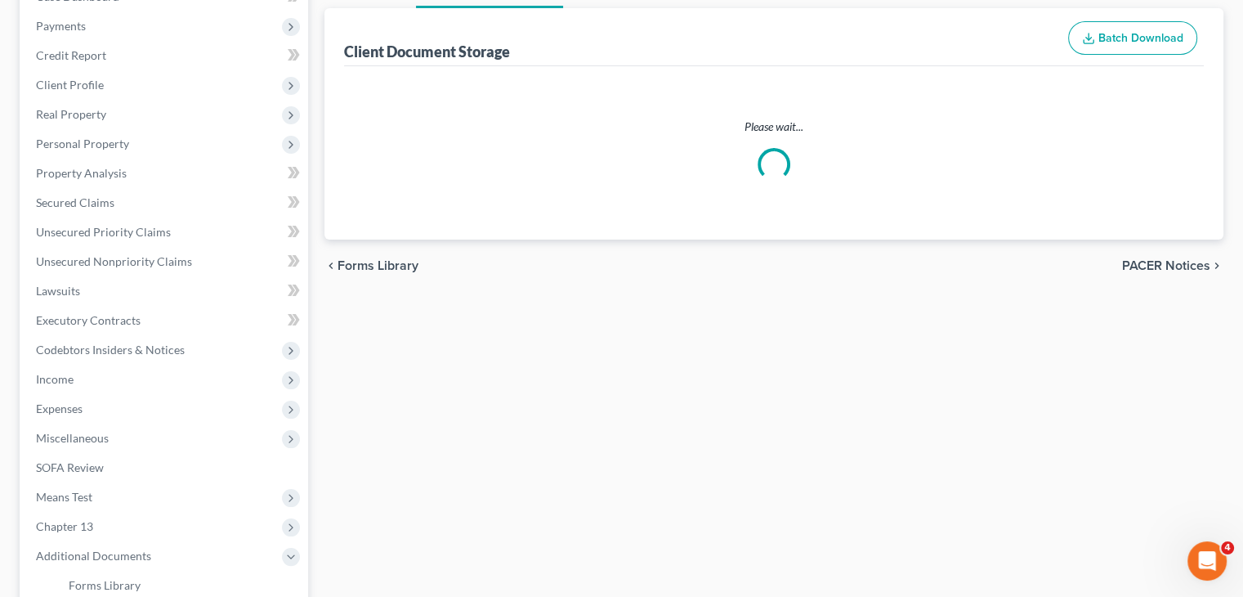
scroll to position [56, 0]
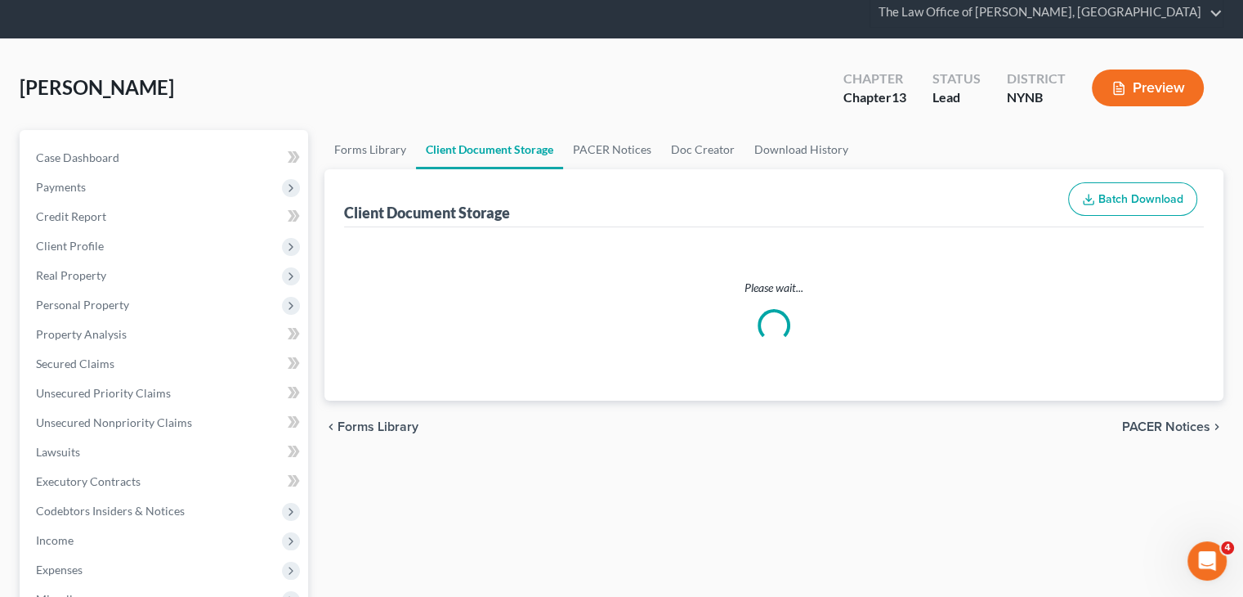
select select "1"
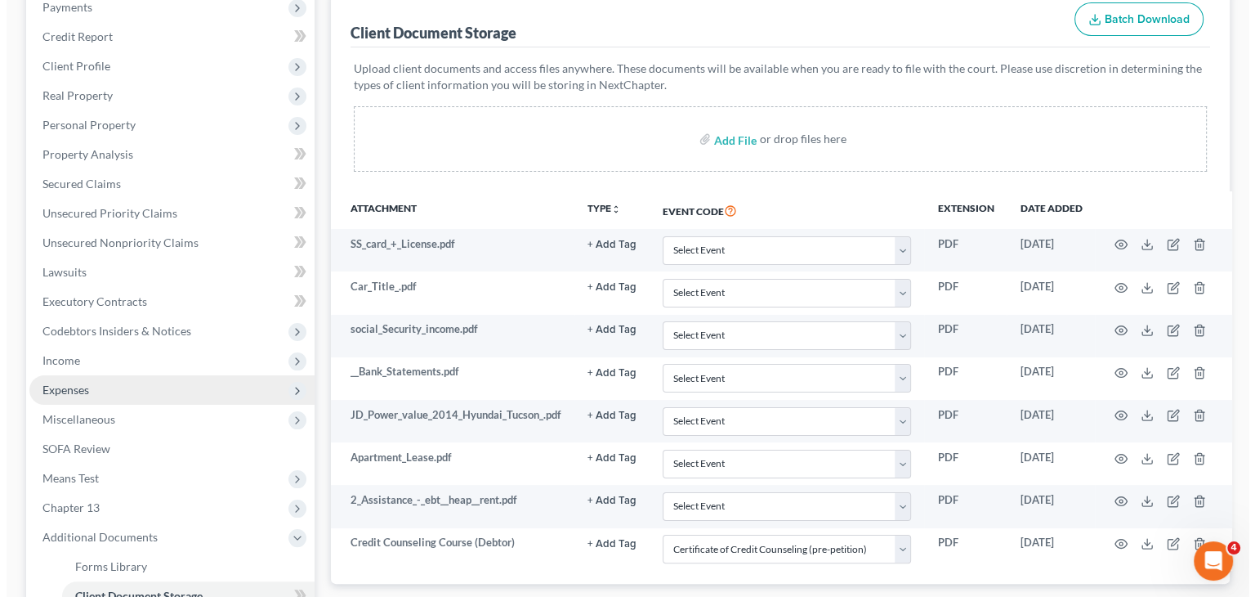
scroll to position [217, 0]
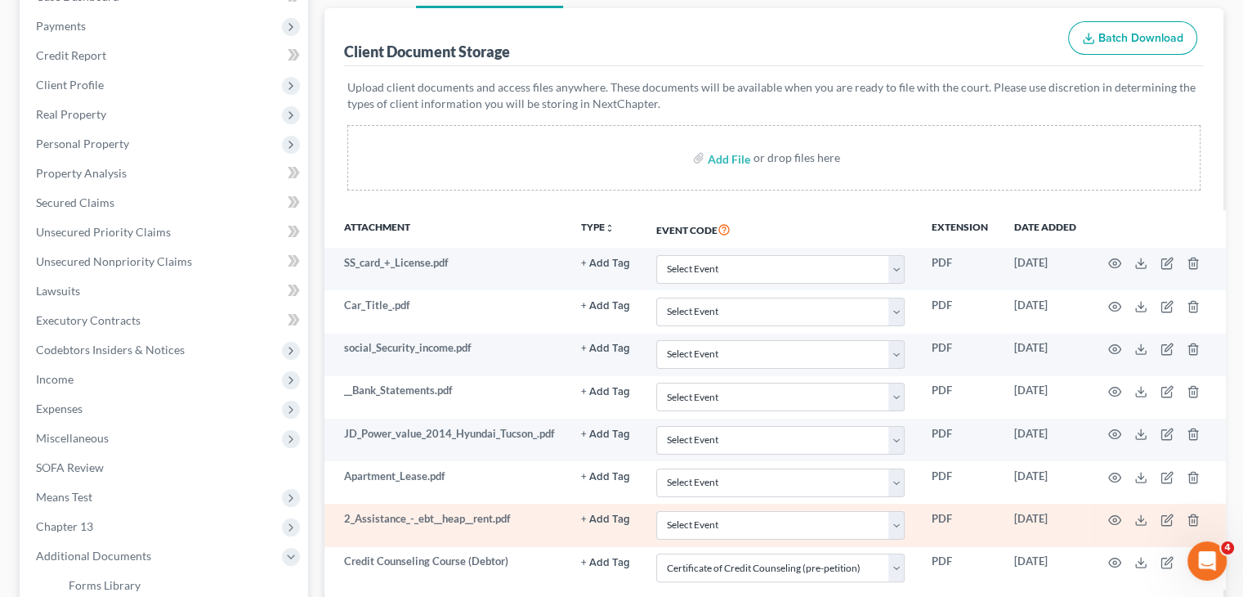
click at [1118, 503] on td at bounding box center [1157, 524] width 137 height 43
click at [1113, 513] on icon "button" at bounding box center [1114, 519] width 13 height 13
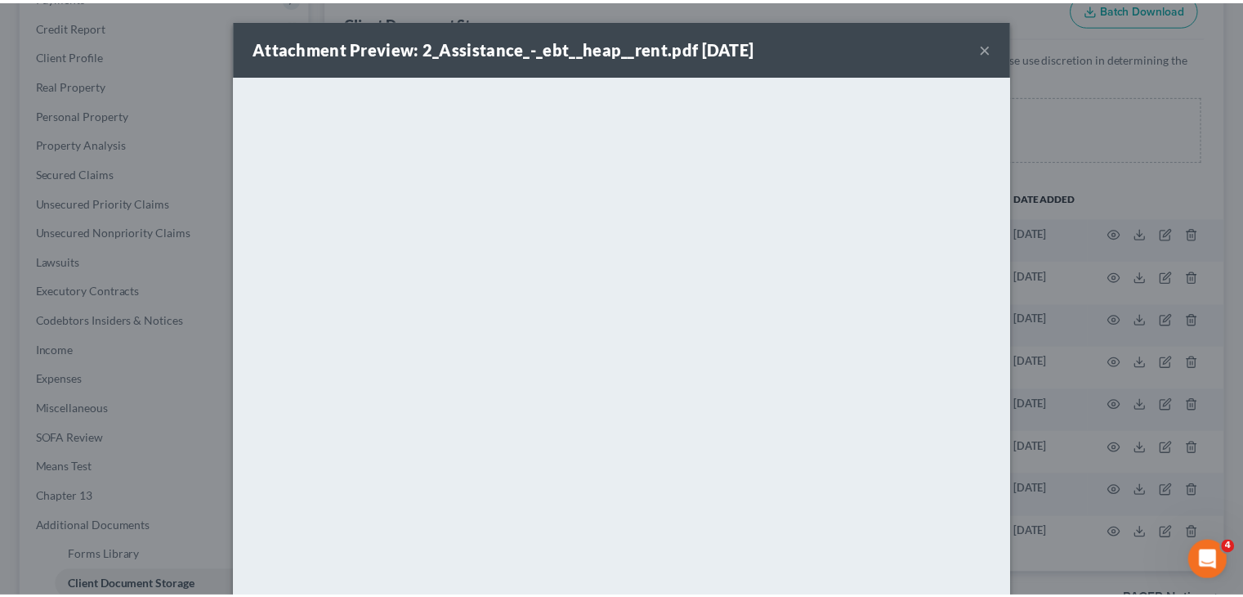
scroll to position [0, 0]
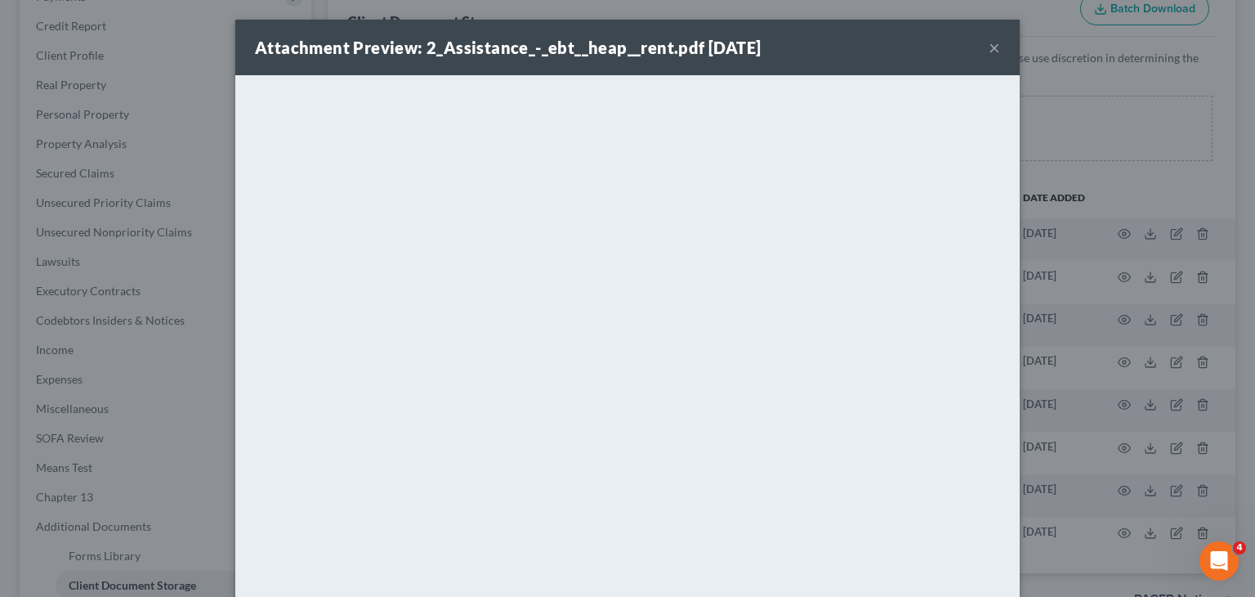
click at [989, 47] on button "×" at bounding box center [994, 48] width 11 height 20
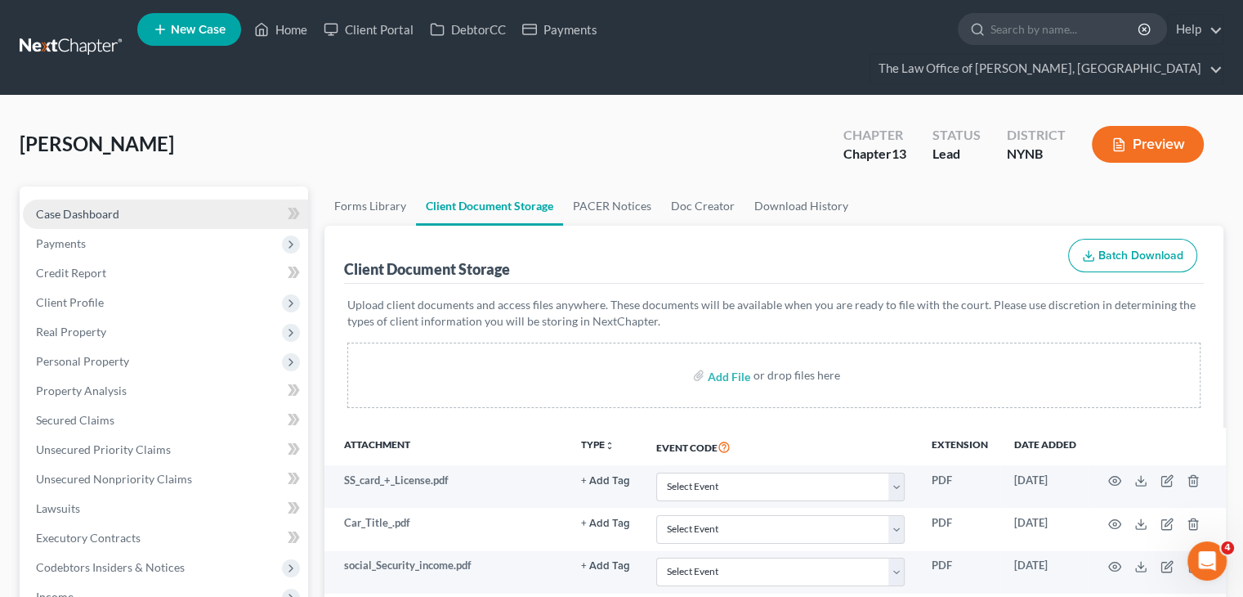
click at [192, 199] on link "Case Dashboard" at bounding box center [165, 213] width 285 height 29
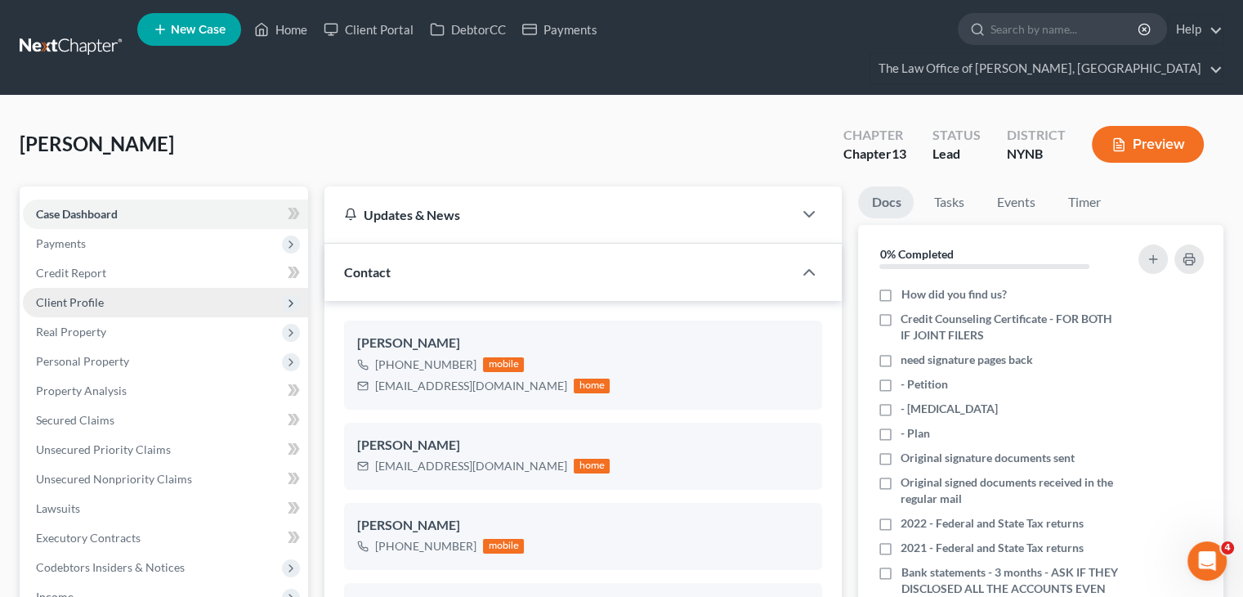
scroll to position [69, 0]
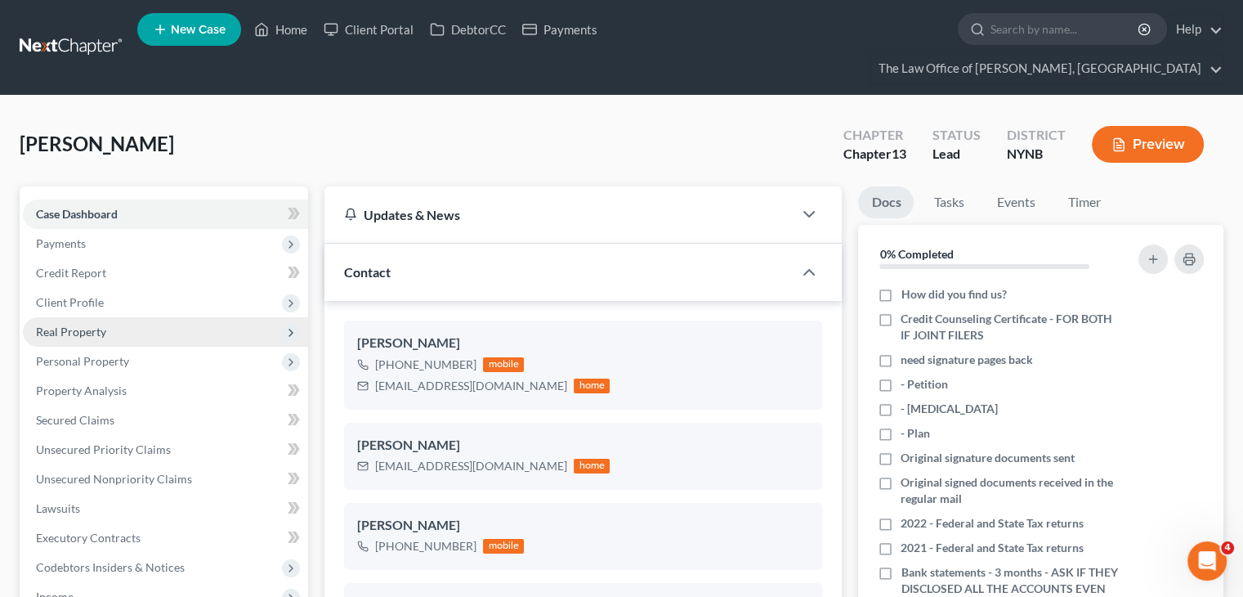
click at [170, 317] on span "Real Property" at bounding box center [165, 331] width 285 height 29
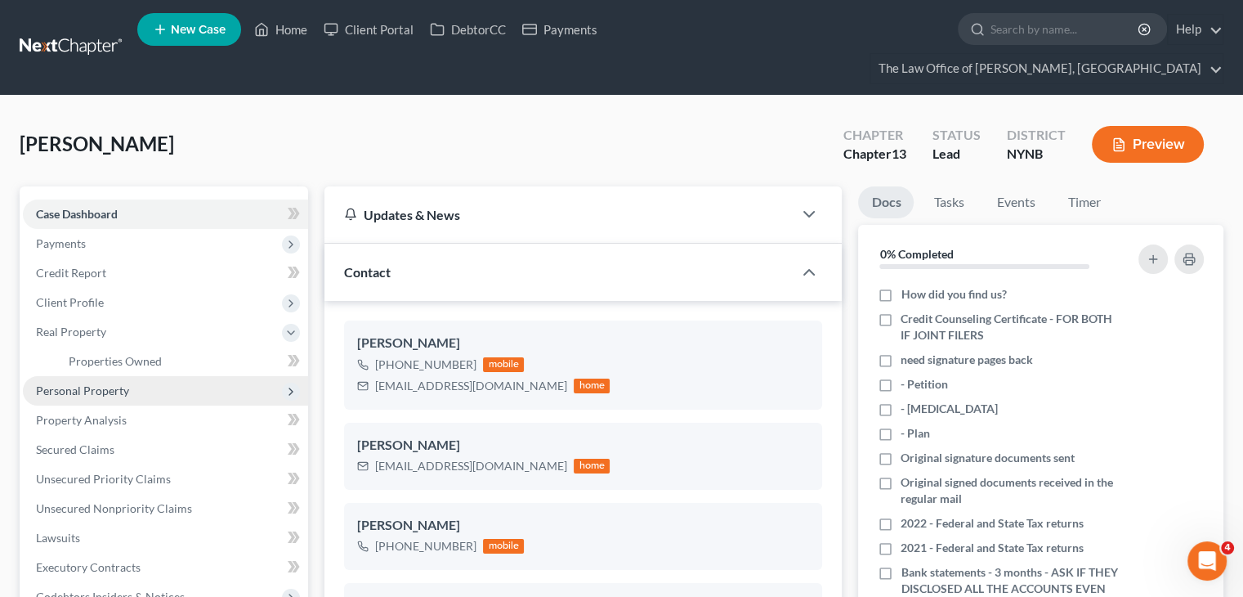
click at [163, 376] on span "Personal Property" at bounding box center [165, 390] width 285 height 29
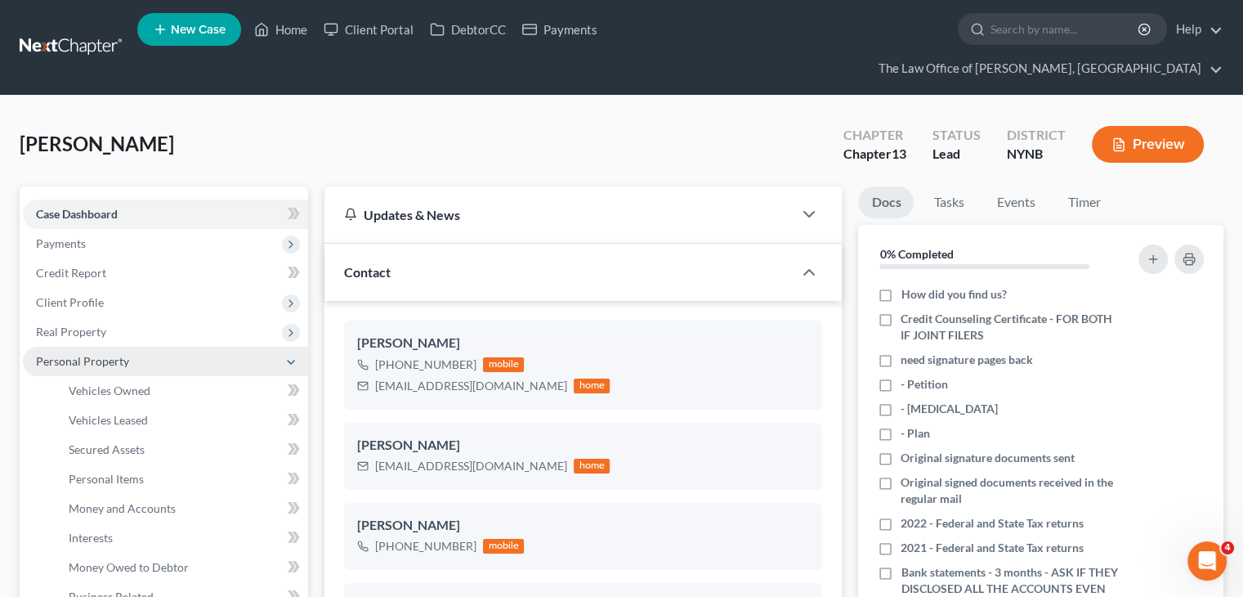
click at [171, 347] on span "Personal Property" at bounding box center [165, 361] width 285 height 29
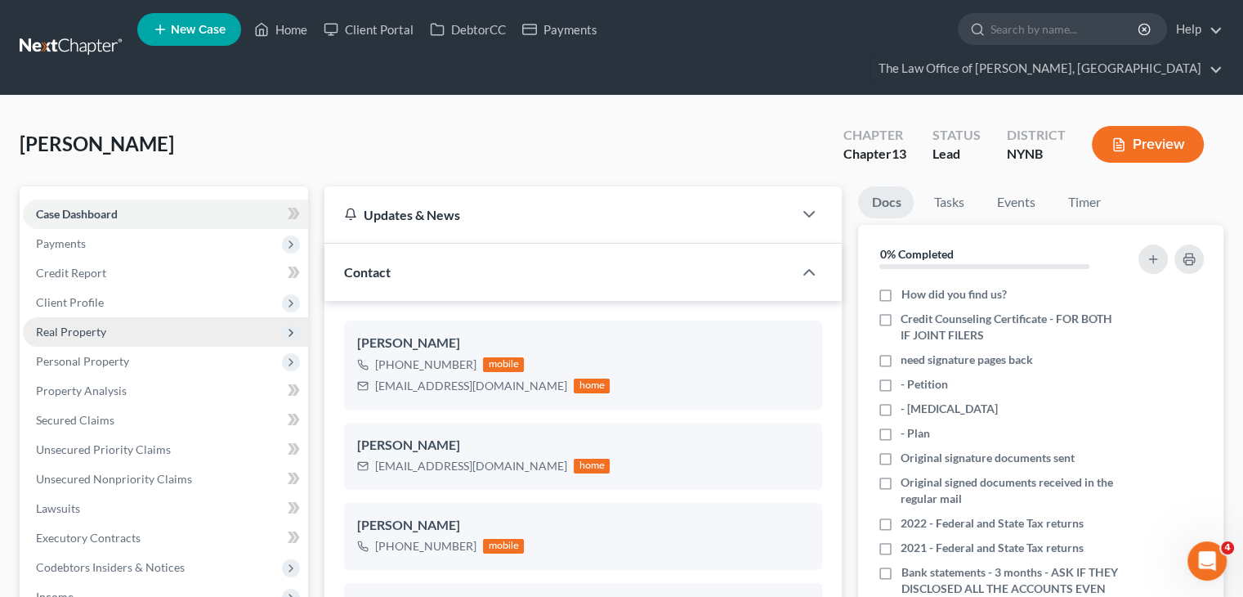
click at [174, 317] on span "Real Property" at bounding box center [165, 331] width 285 height 29
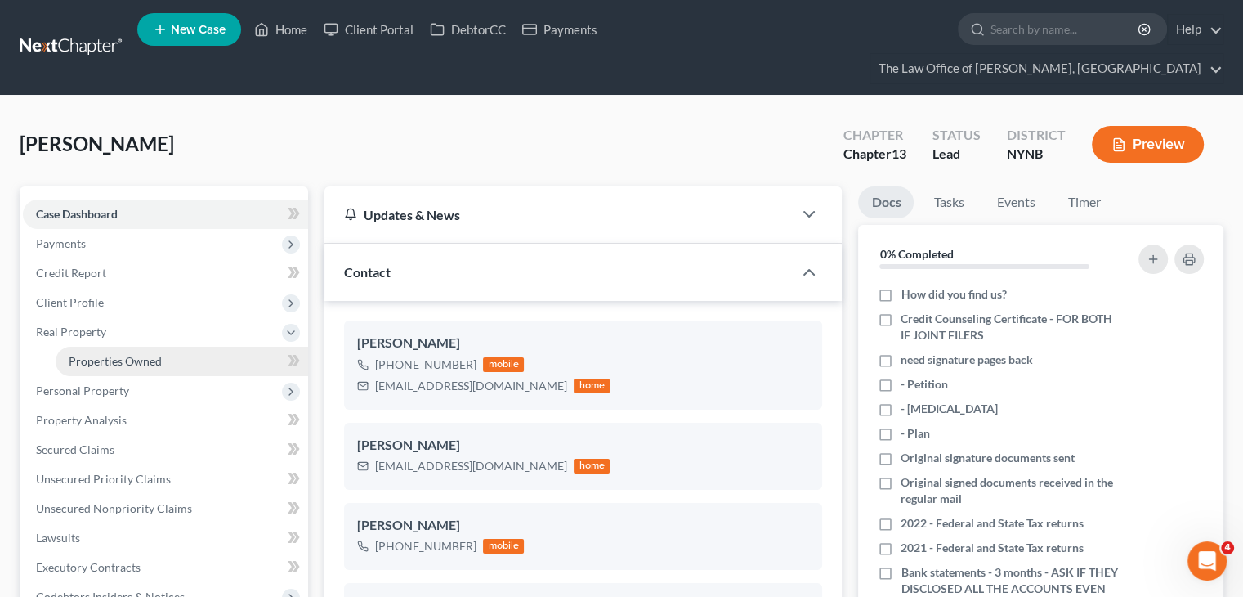
click at [171, 347] on link "Properties Owned" at bounding box center [182, 361] width 253 height 29
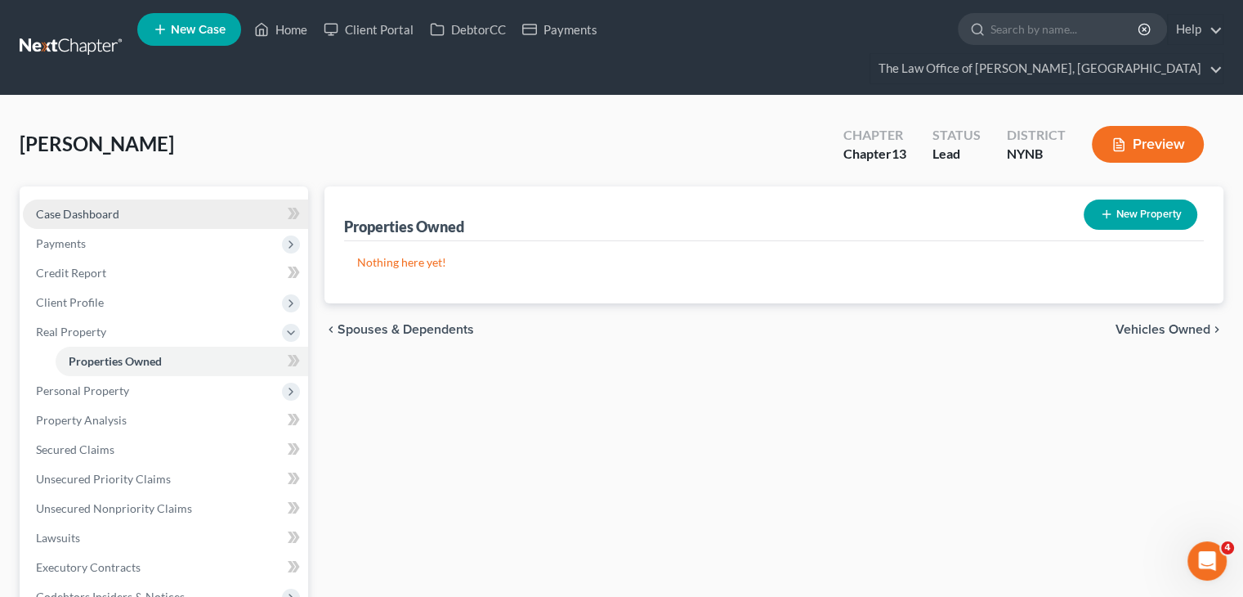
click at [190, 199] on link "Case Dashboard" at bounding box center [165, 213] width 285 height 29
